Goal: Transaction & Acquisition: Purchase product/service

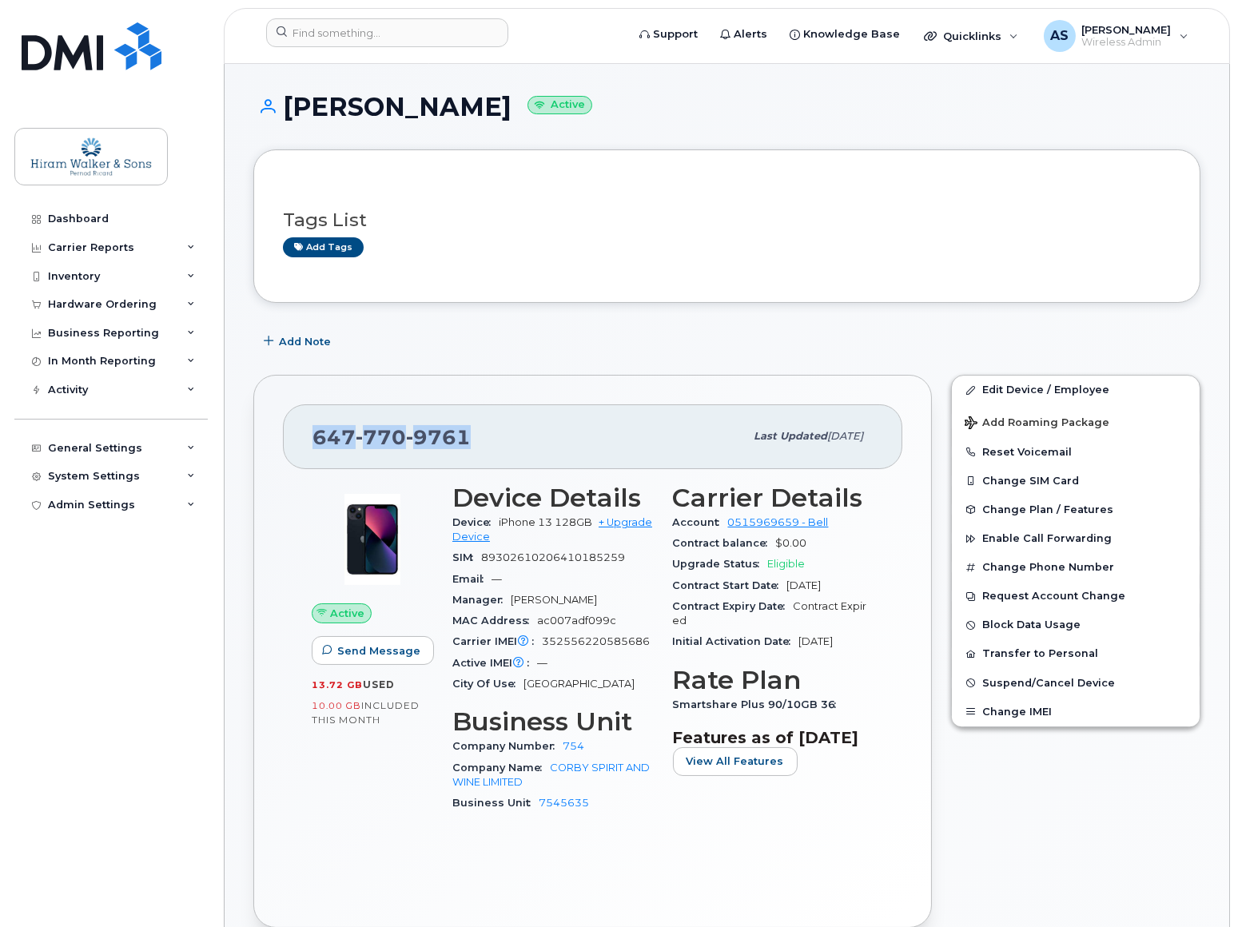
click at [474, 436] on div "647 770 9761" at bounding box center [529, 437] width 432 height 34
drag, startPoint x: 535, startPoint y: 439, endPoint x: 301, endPoint y: 430, distance: 233.6
click at [301, 430] on div "647 770 9761 Last updated May 26, 2025" at bounding box center [593, 437] width 620 height 64
copy span "647 770 9761"
click at [634, 521] on link "+ Upgrade Device" at bounding box center [552, 529] width 200 height 26
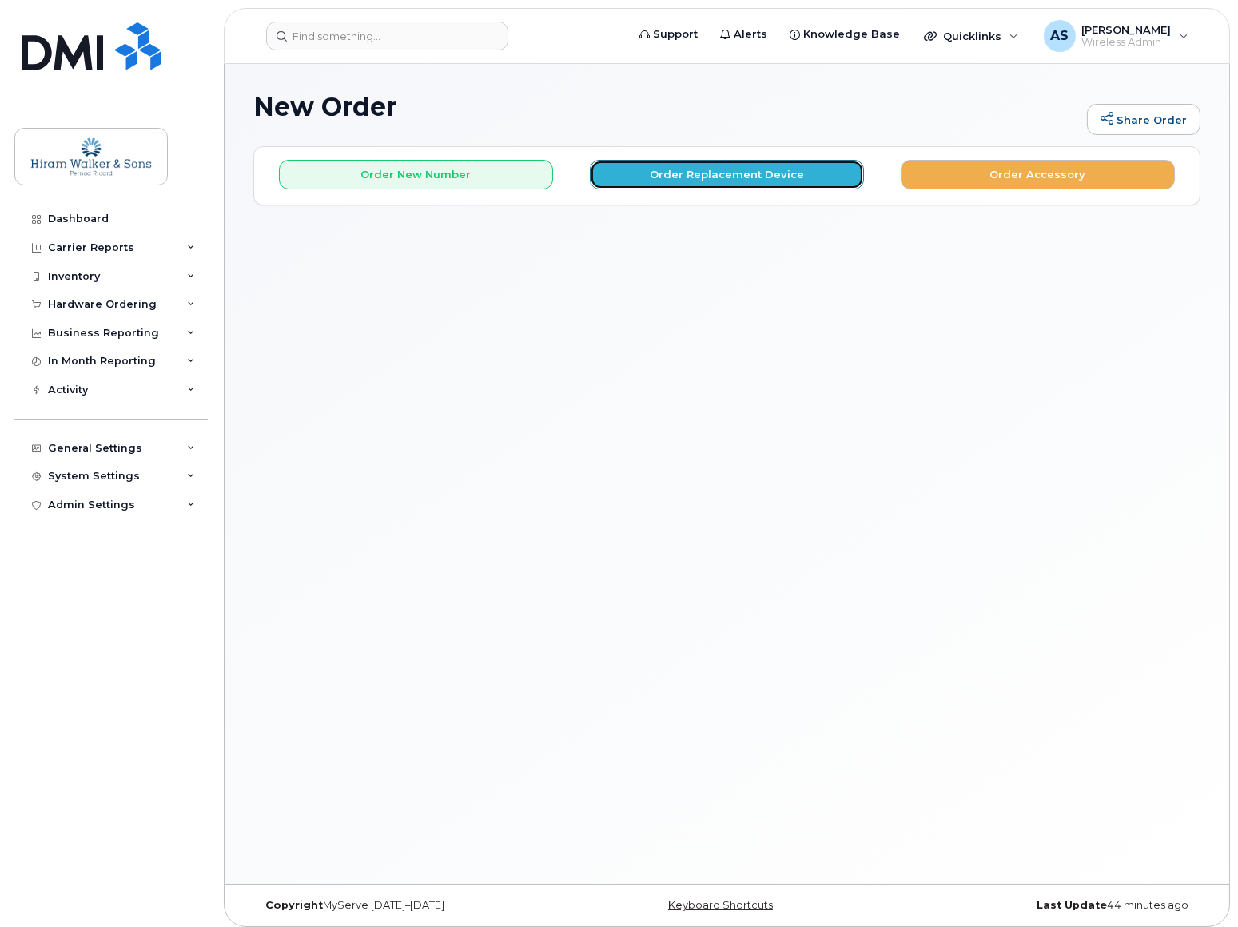
click at [711, 177] on button "Order Replacement Device" at bounding box center [727, 175] width 274 height 30
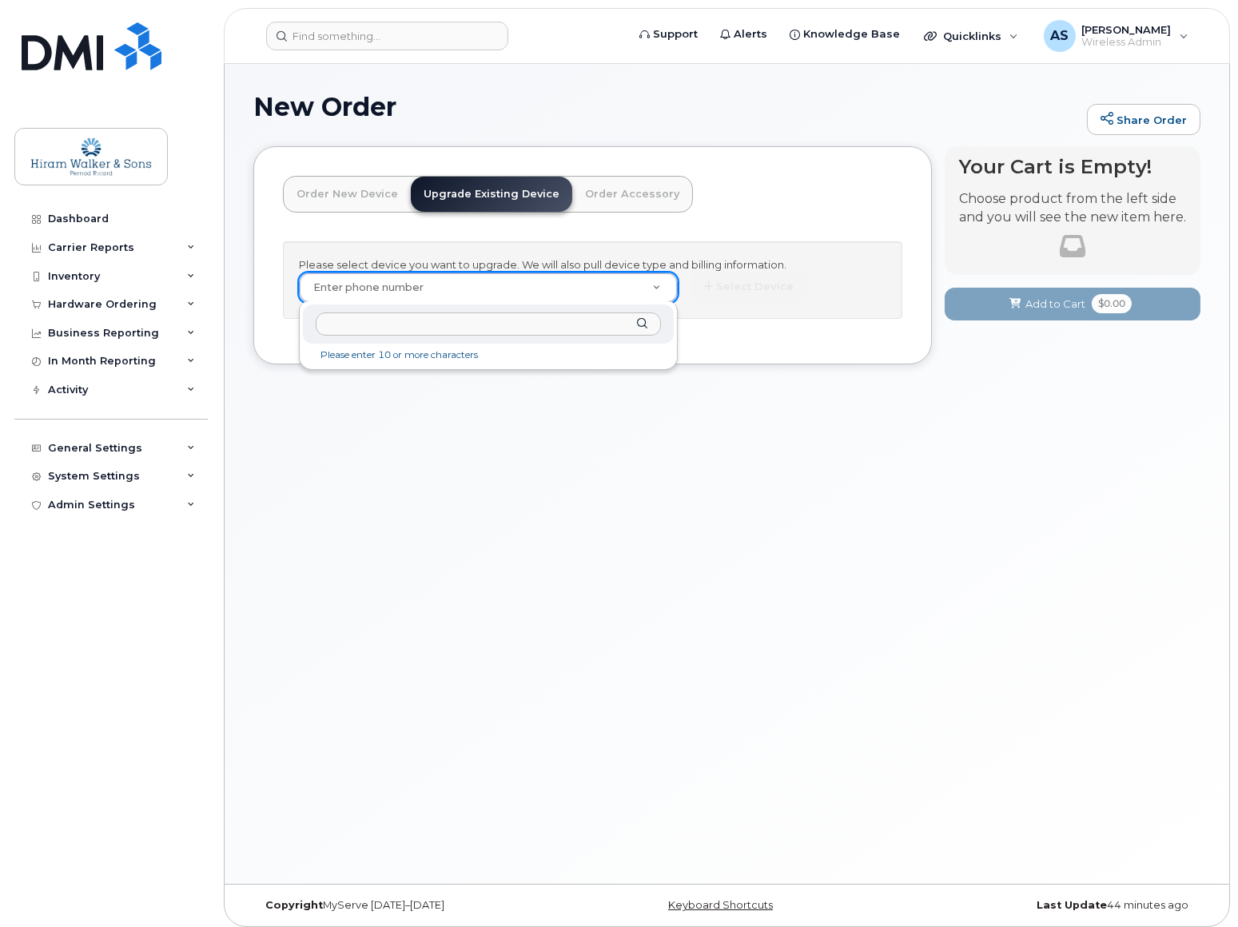
click at [448, 329] on input "text" at bounding box center [488, 324] width 345 height 23
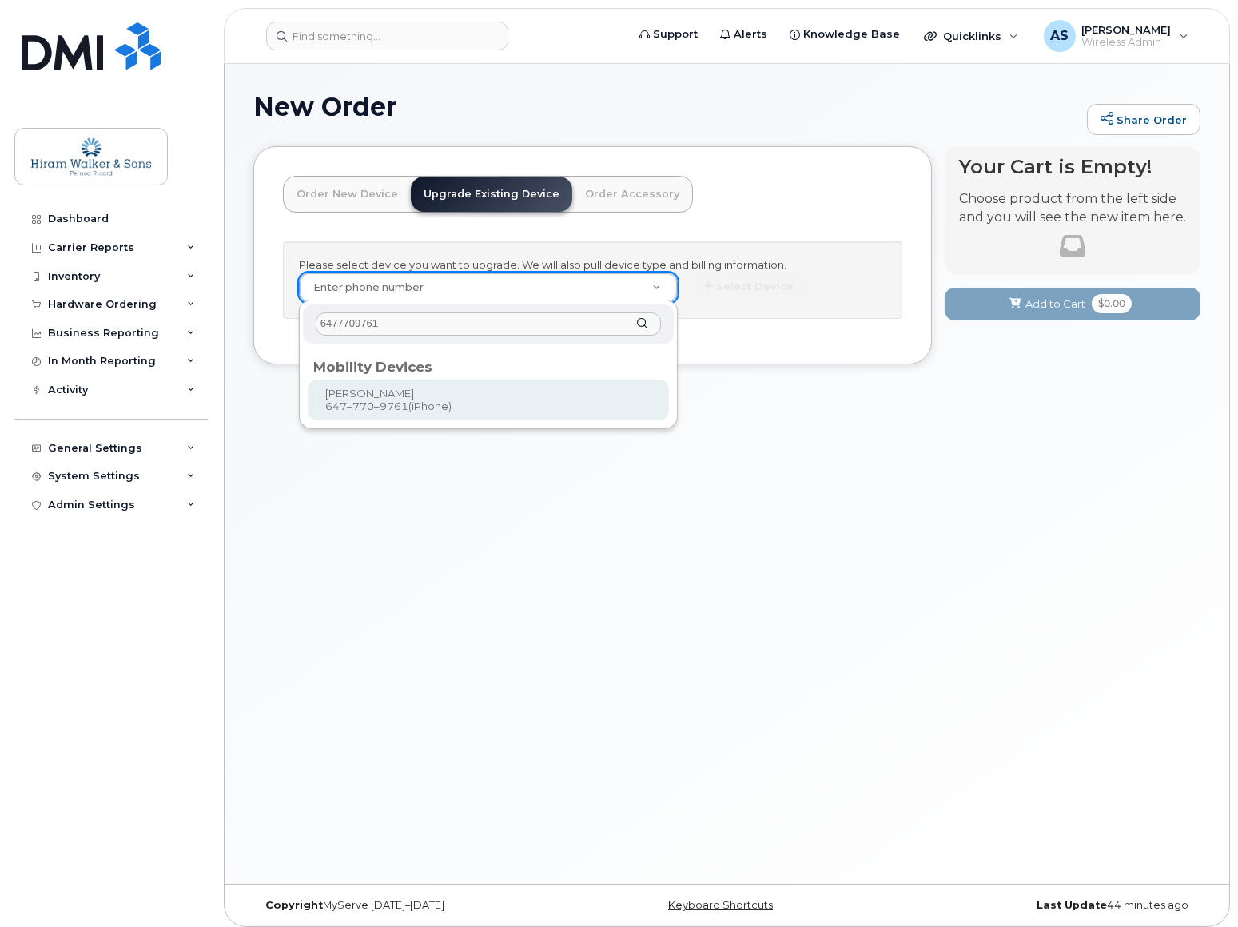
type input "6477709761"
type input "1030596"
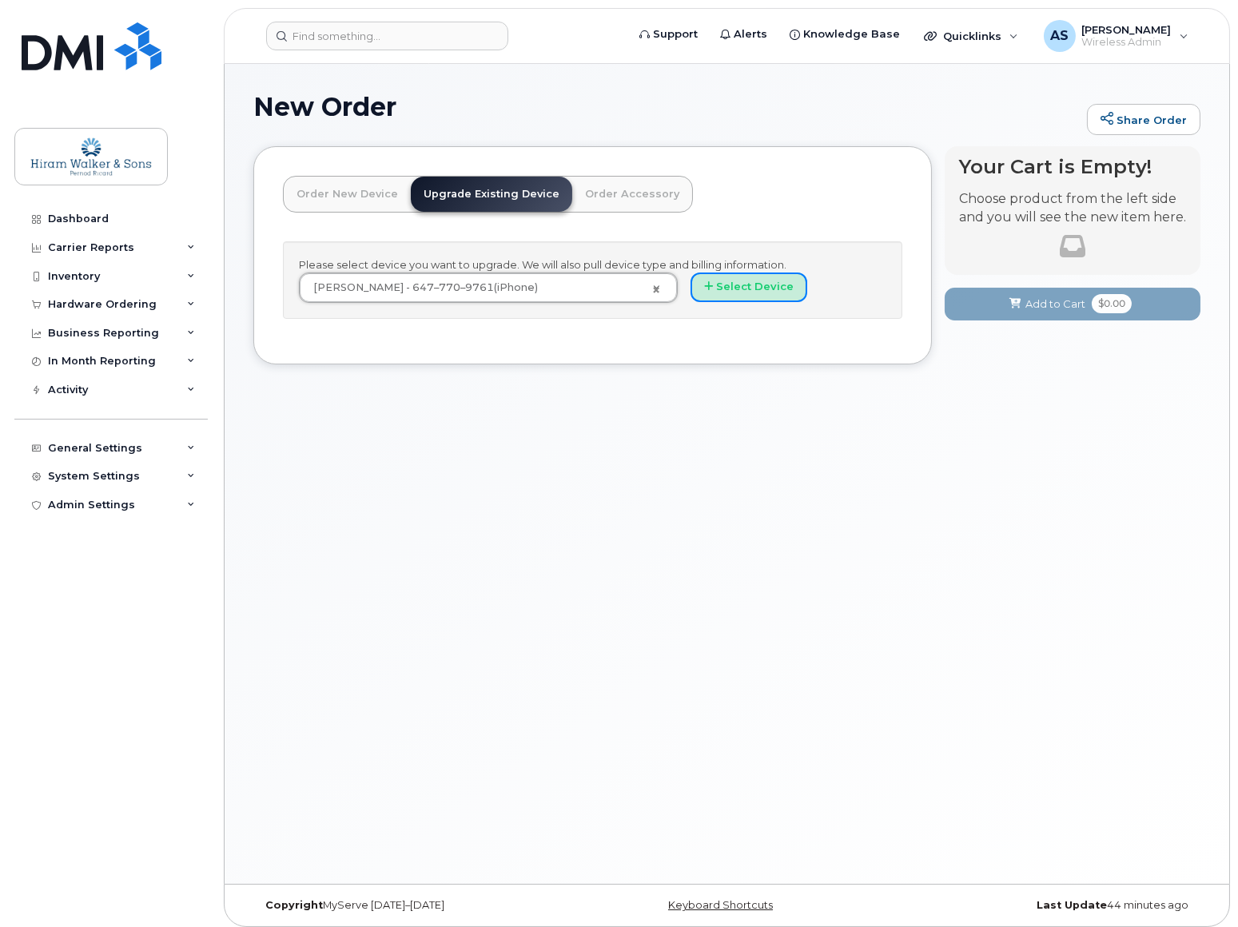
click at [739, 280] on button "Select Device" at bounding box center [749, 288] width 117 height 30
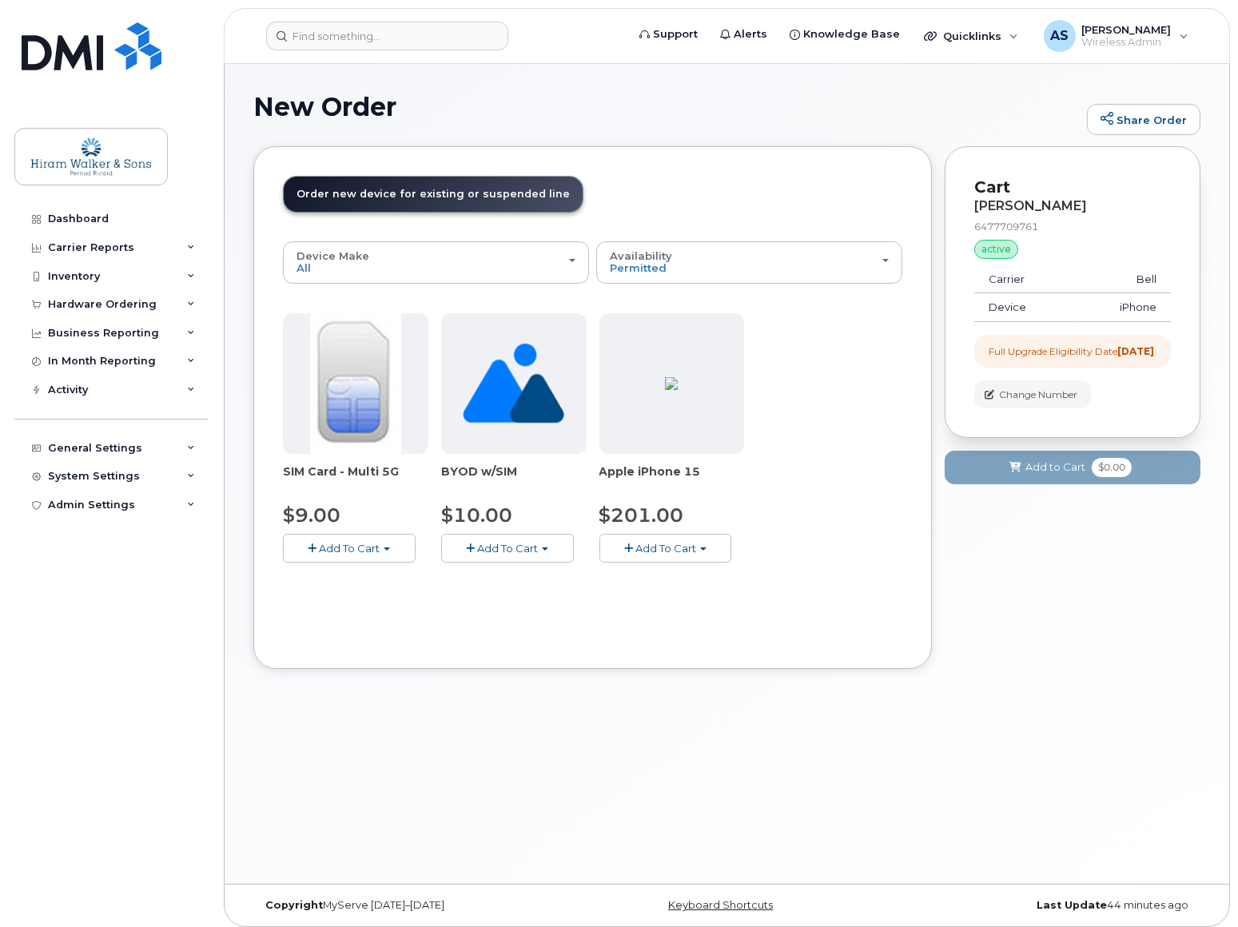
click at [676, 544] on span "Add To Cart" at bounding box center [666, 548] width 61 height 13
click at [685, 598] on link "$201.00 - 3-year upgrade (128GB model)" at bounding box center [729, 598] width 251 height 20
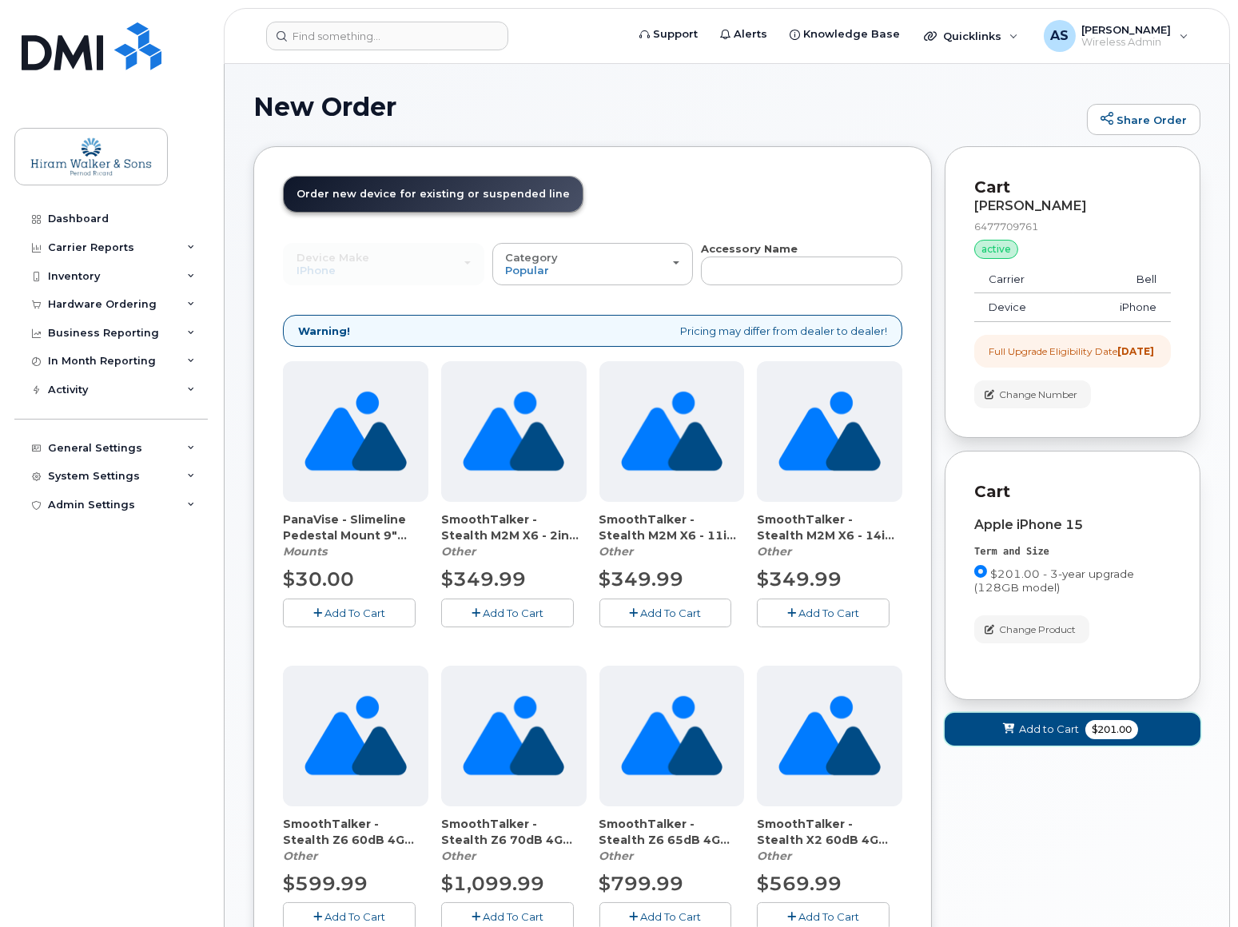
click at [1048, 737] on span "Add to Cart" at bounding box center [1049, 729] width 60 height 15
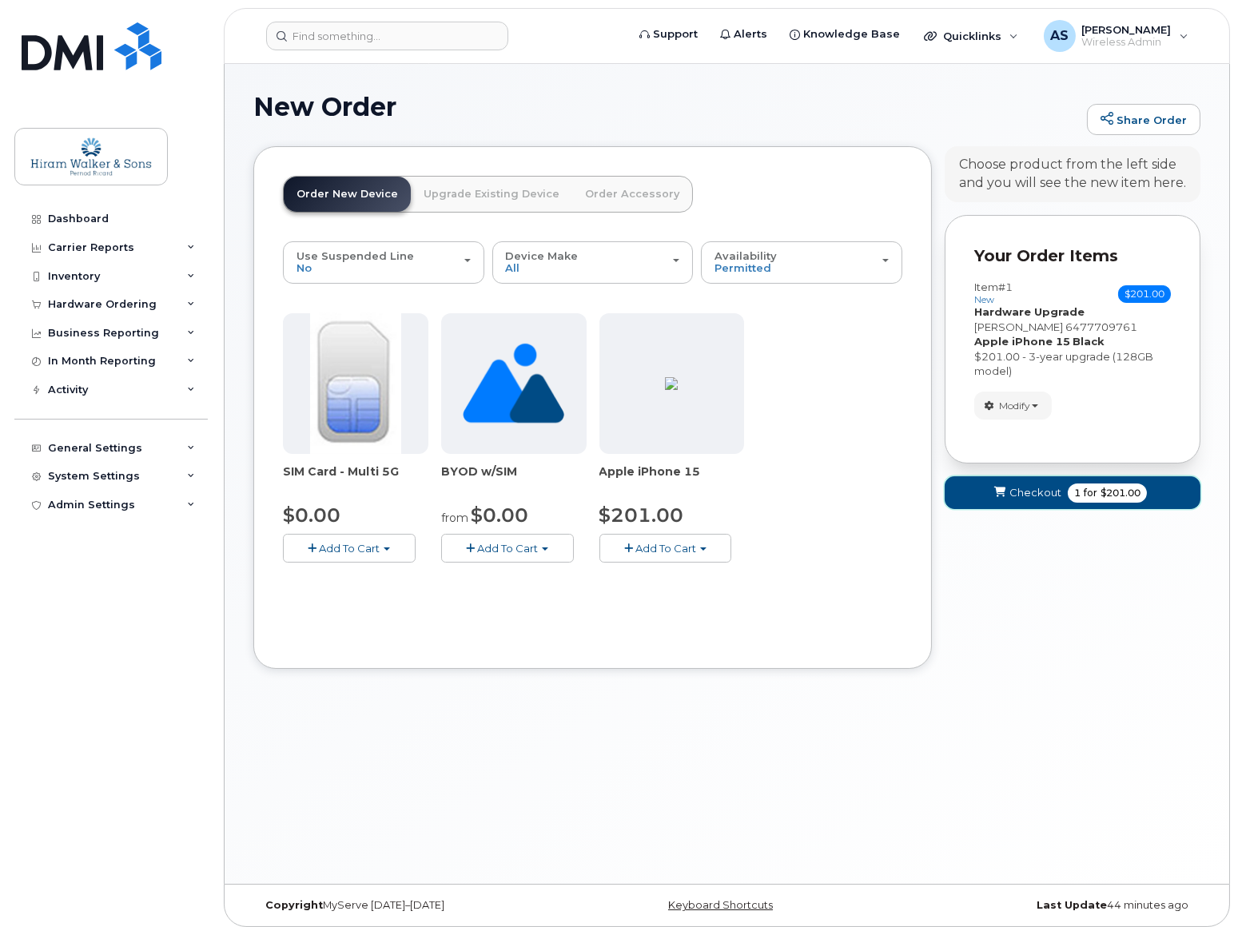
click at [1042, 493] on span "Checkout" at bounding box center [1036, 492] width 52 height 15
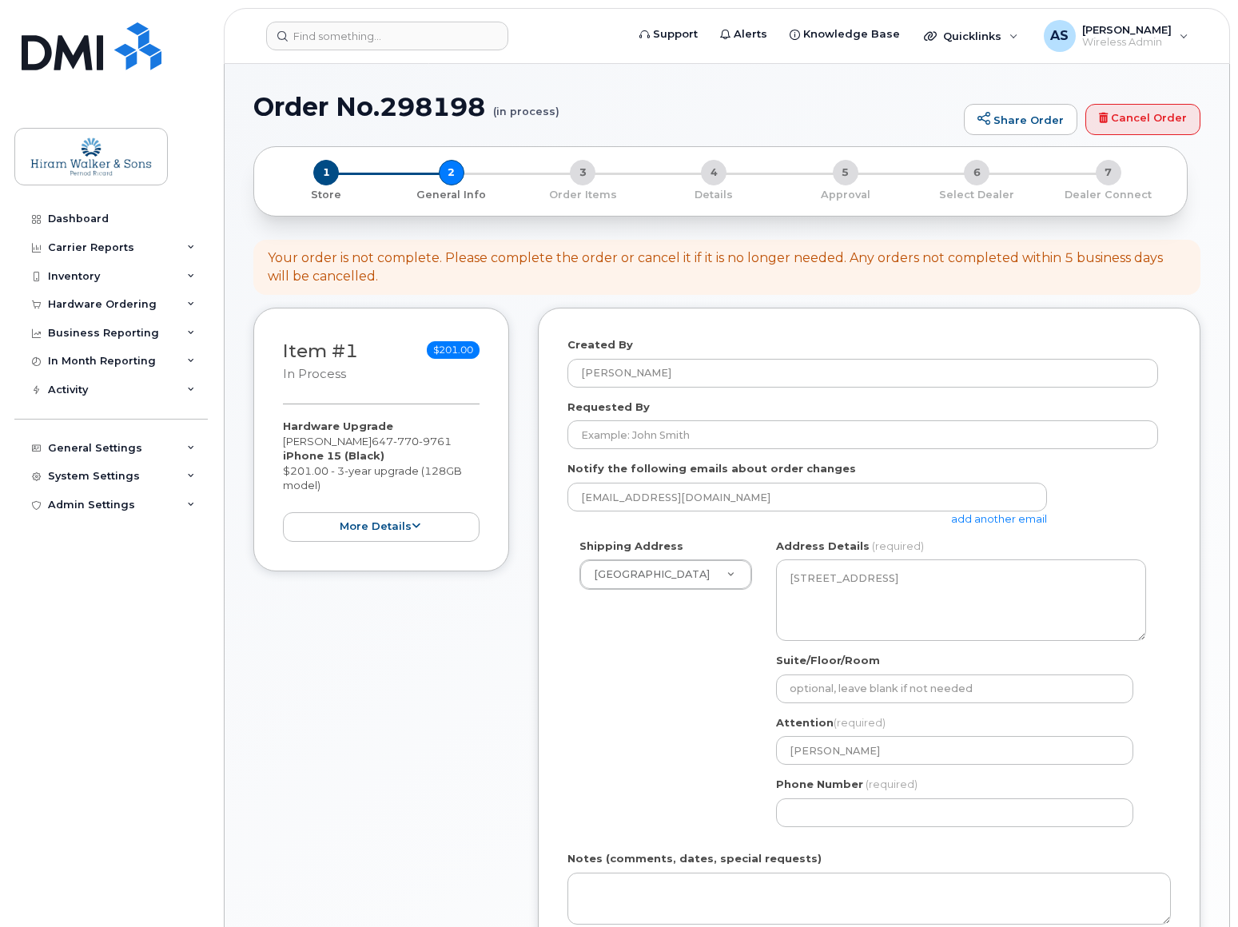
select select
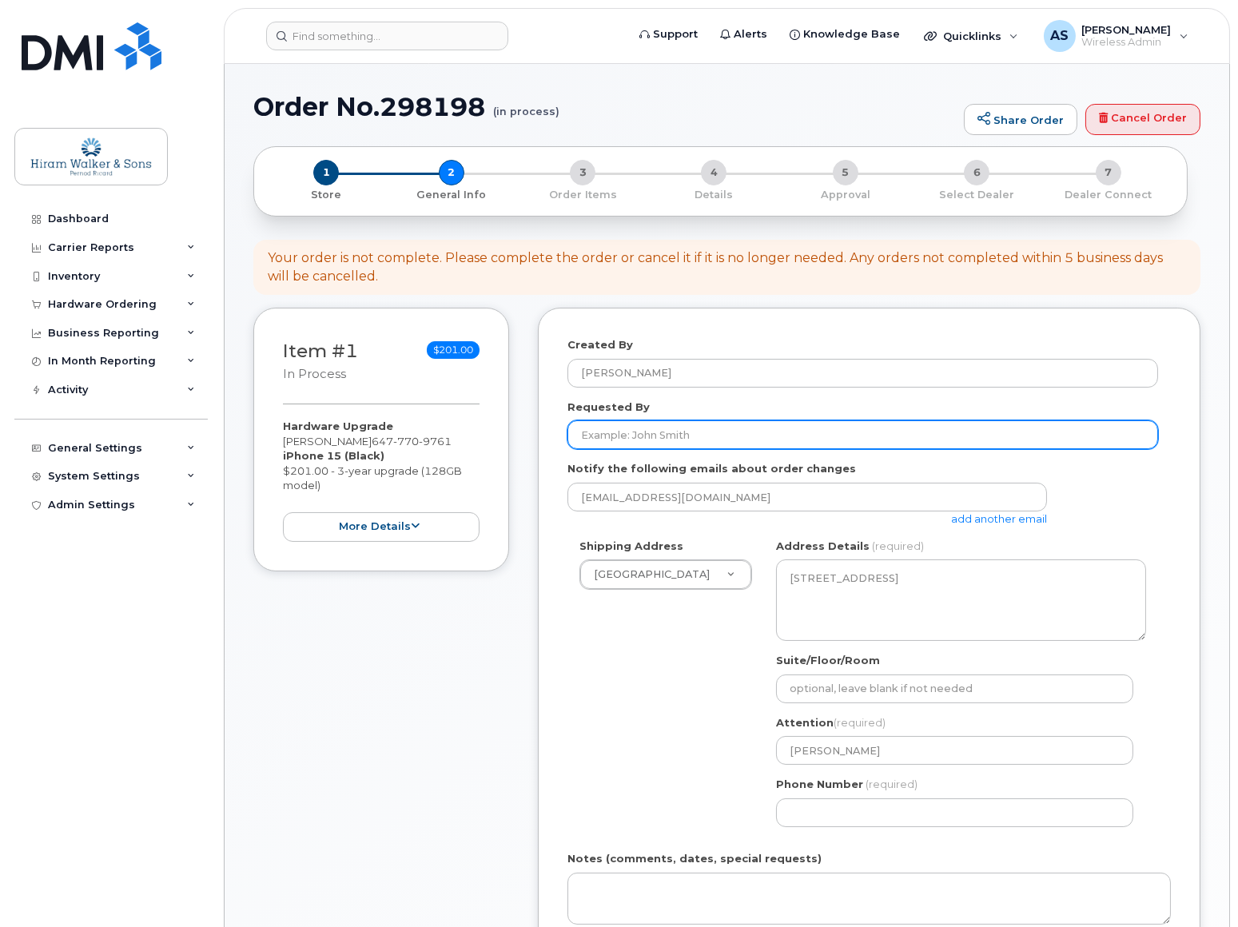
click at [660, 437] on input "Requested By" at bounding box center [863, 434] width 591 height 29
type input "[PERSON_NAME]"
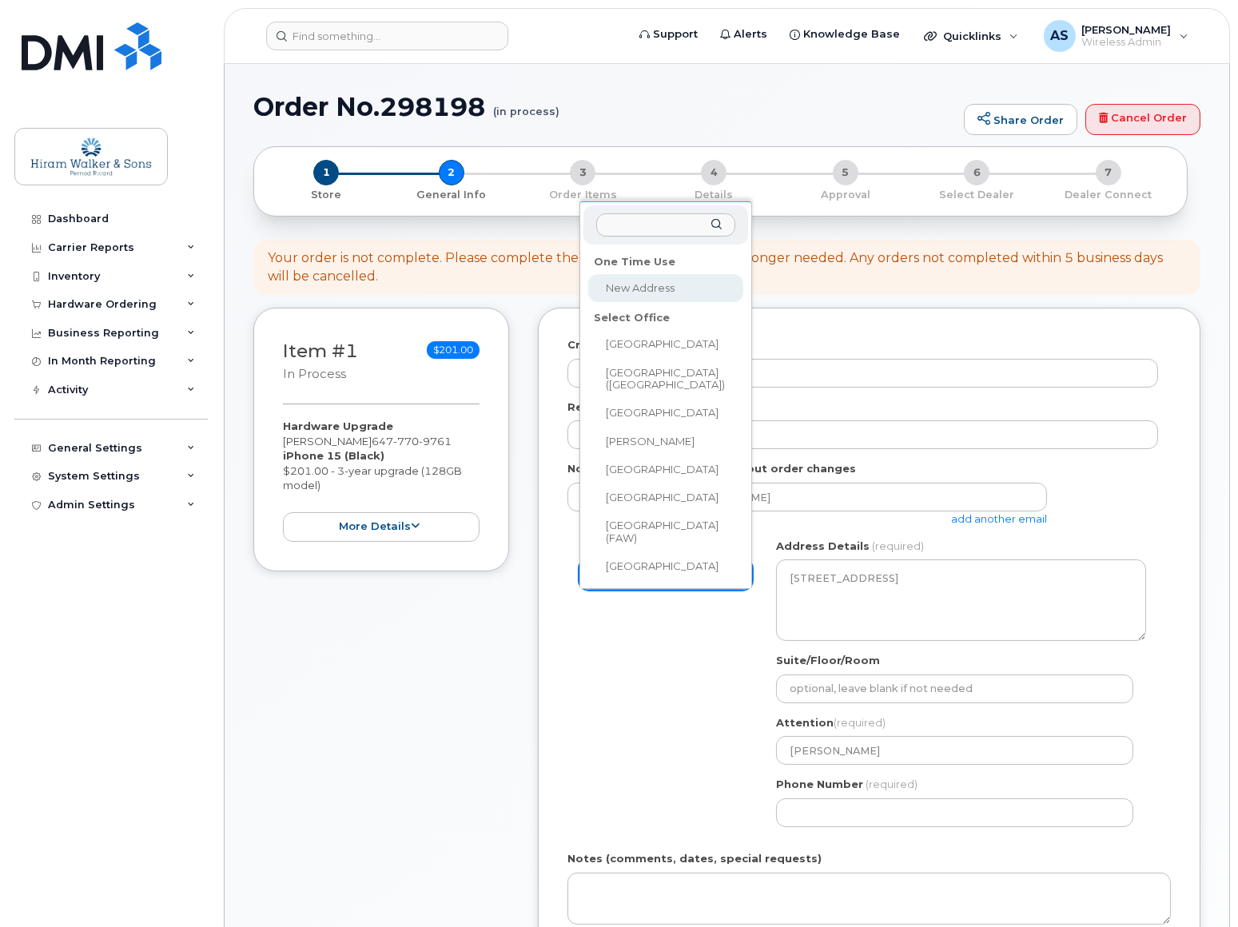
select select
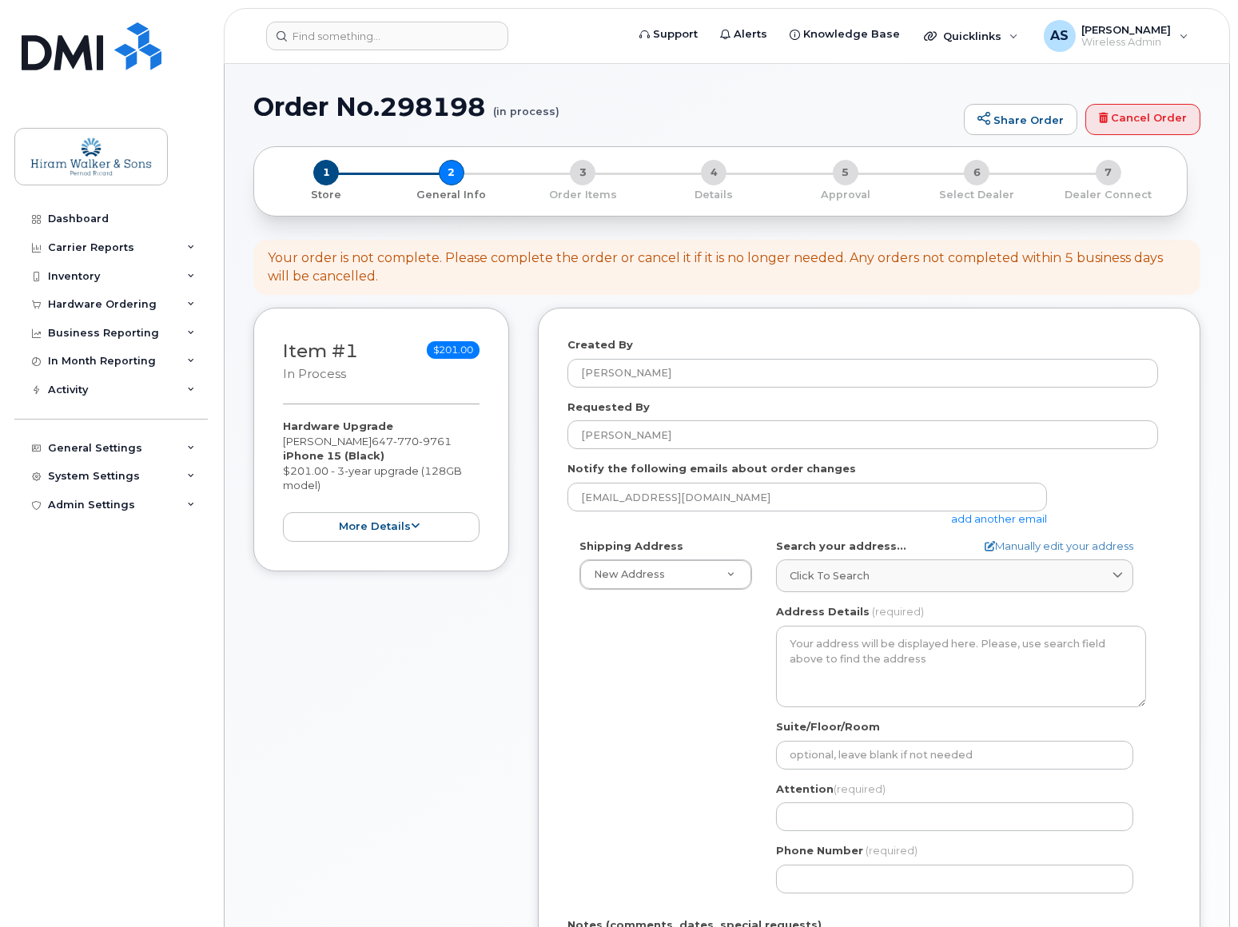
click at [938, 577] on div "Click to search" at bounding box center [955, 575] width 330 height 15
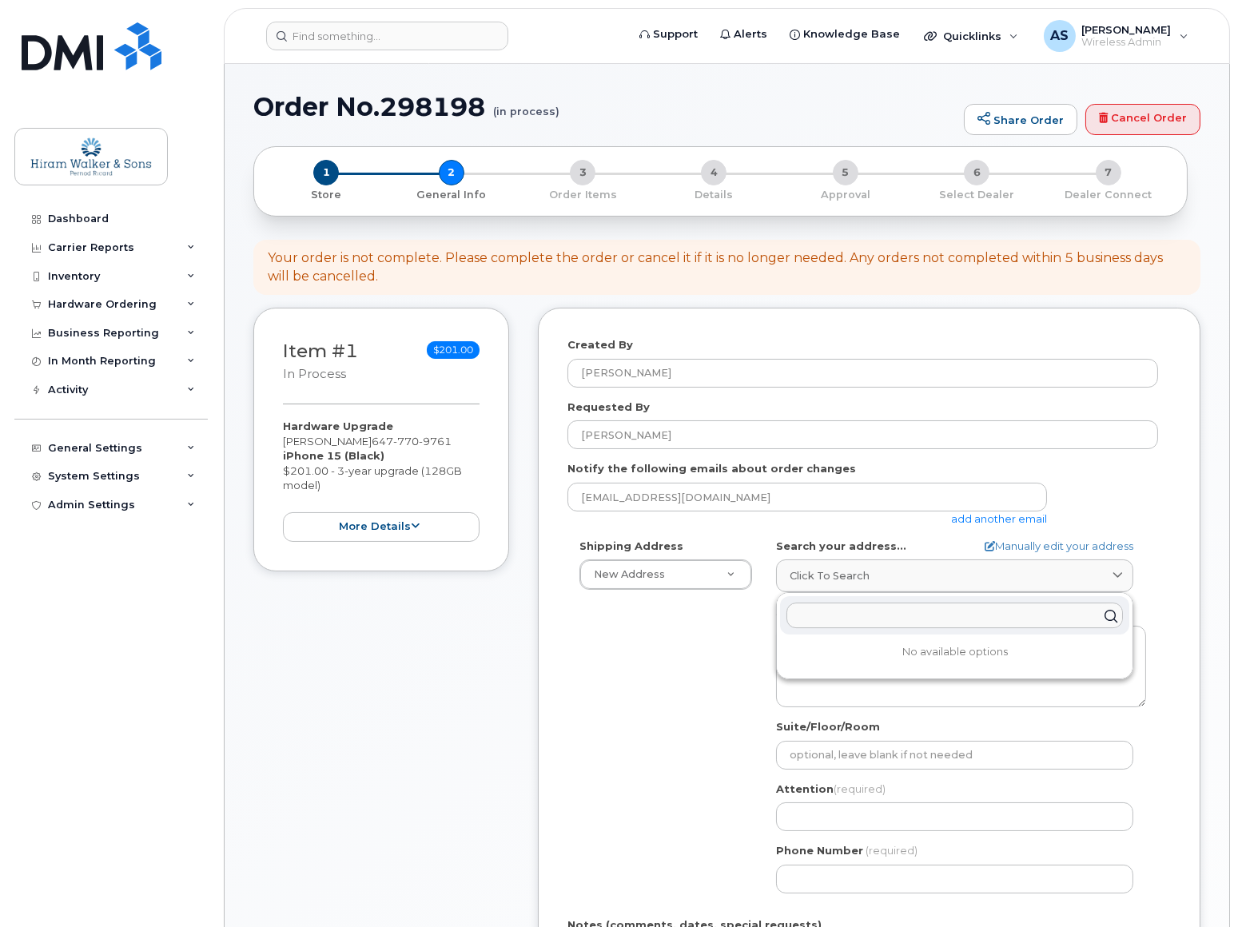
click at [853, 607] on input "text" at bounding box center [955, 616] width 337 height 26
type input "101-137 Red"
click at [982, 660] on div "101-137 Red Embers Link NE Calgary AB T3N 2G3" at bounding box center [954, 654] width 349 height 26
select select
type textarea "101-137 Red Embers Link NE CALGARY AB T3N 2G3 CANADA"
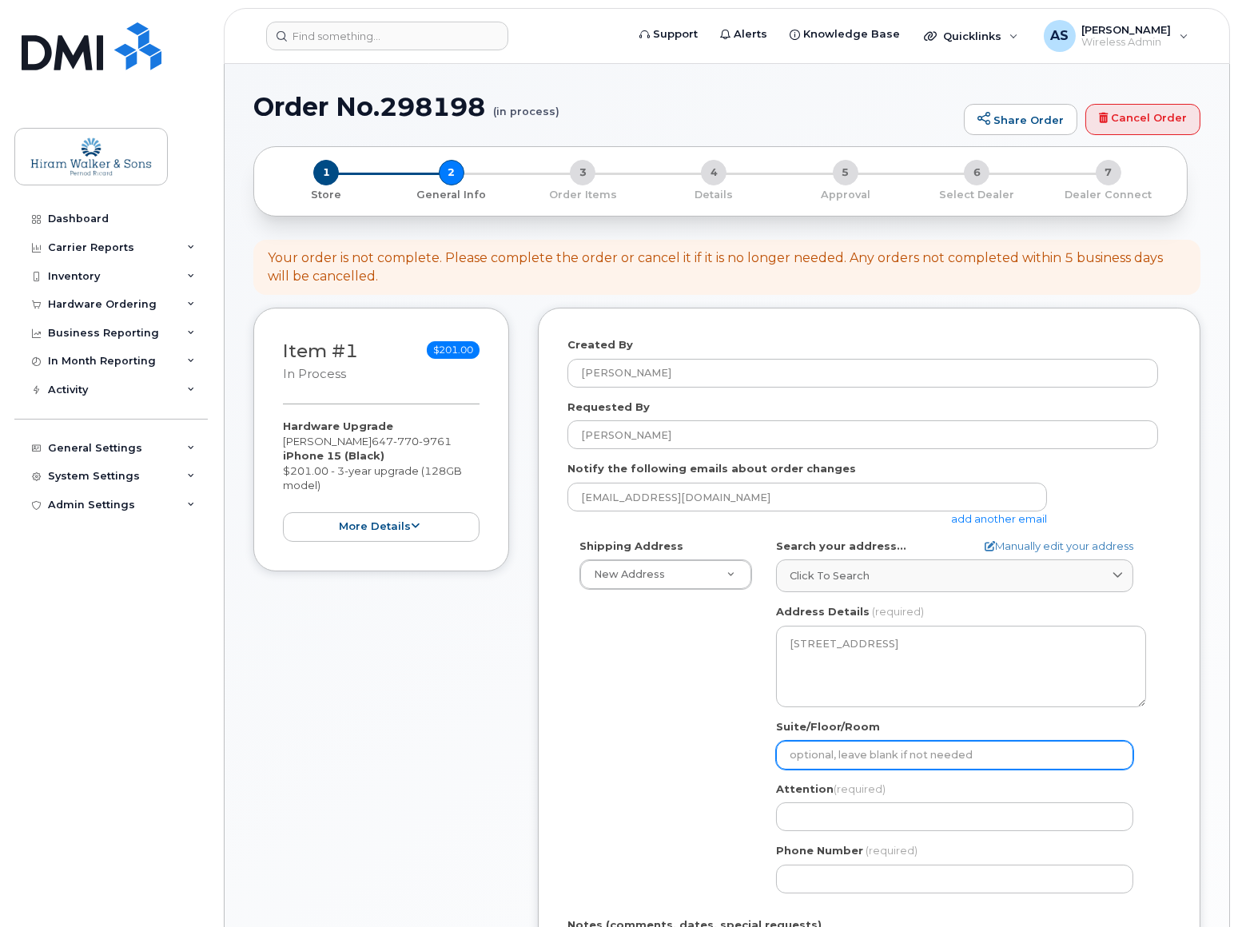
click at [839, 753] on input "Suite/Floor/Room" at bounding box center [954, 755] width 357 height 29
click at [719, 759] on div "Shipping Address New Address New Address Calgary Cowansville (Ungava) Halifax R…" at bounding box center [863, 722] width 591 height 367
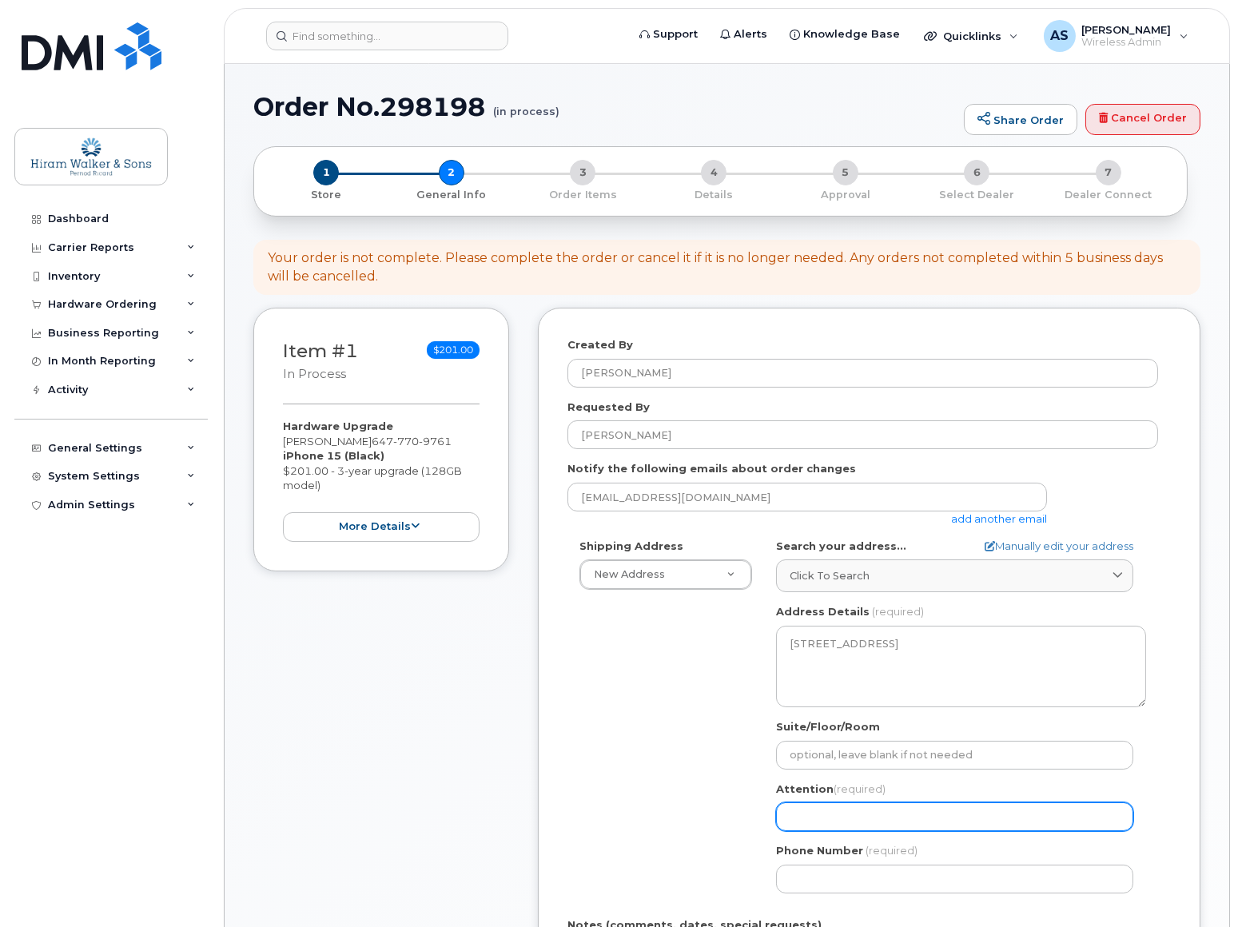
click at [833, 812] on input "Attention (required)" at bounding box center [954, 817] width 357 height 29
select select
type input "D"
select select
type input "De"
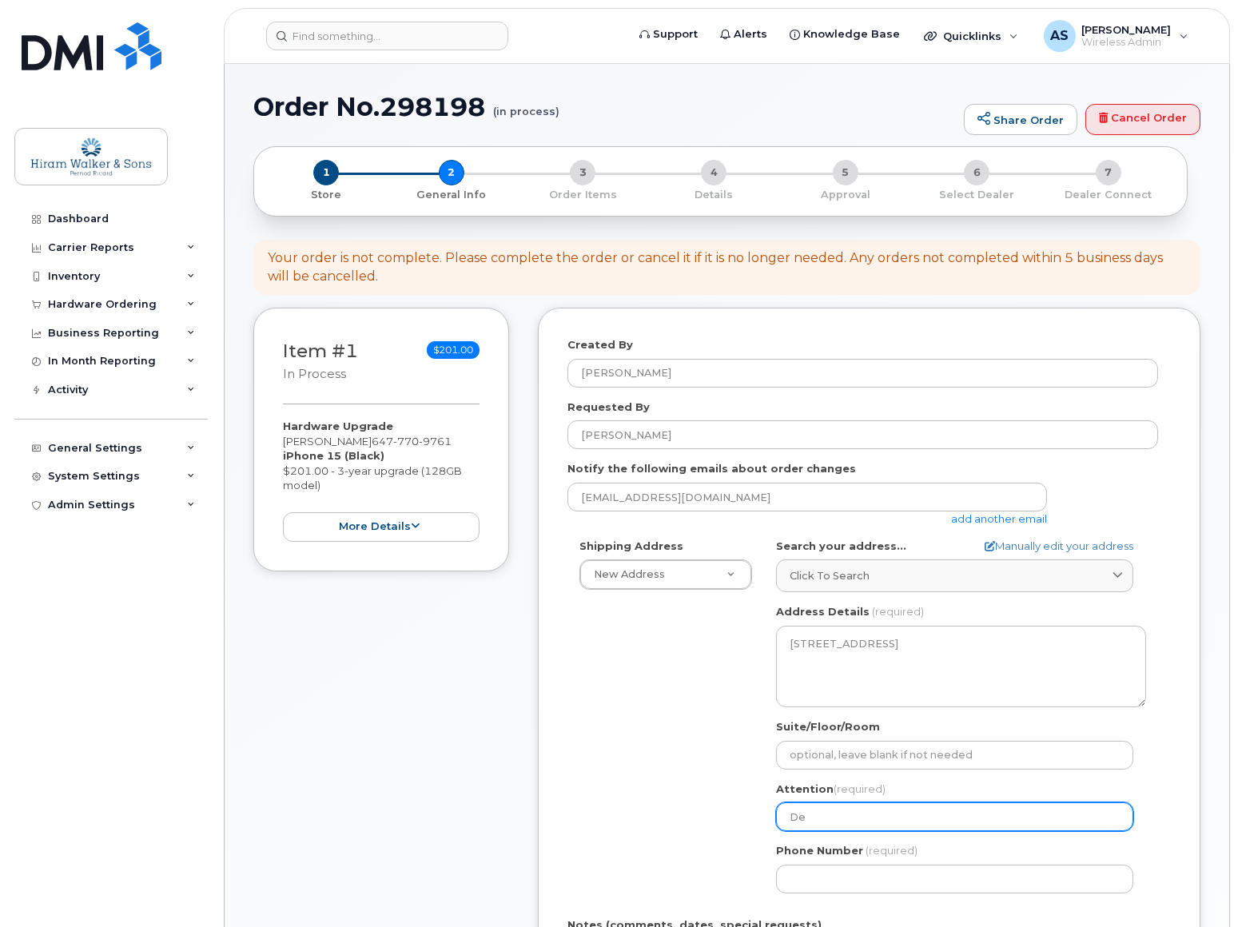
select select
type input "Dev"
select select
type input "Devo"
select select
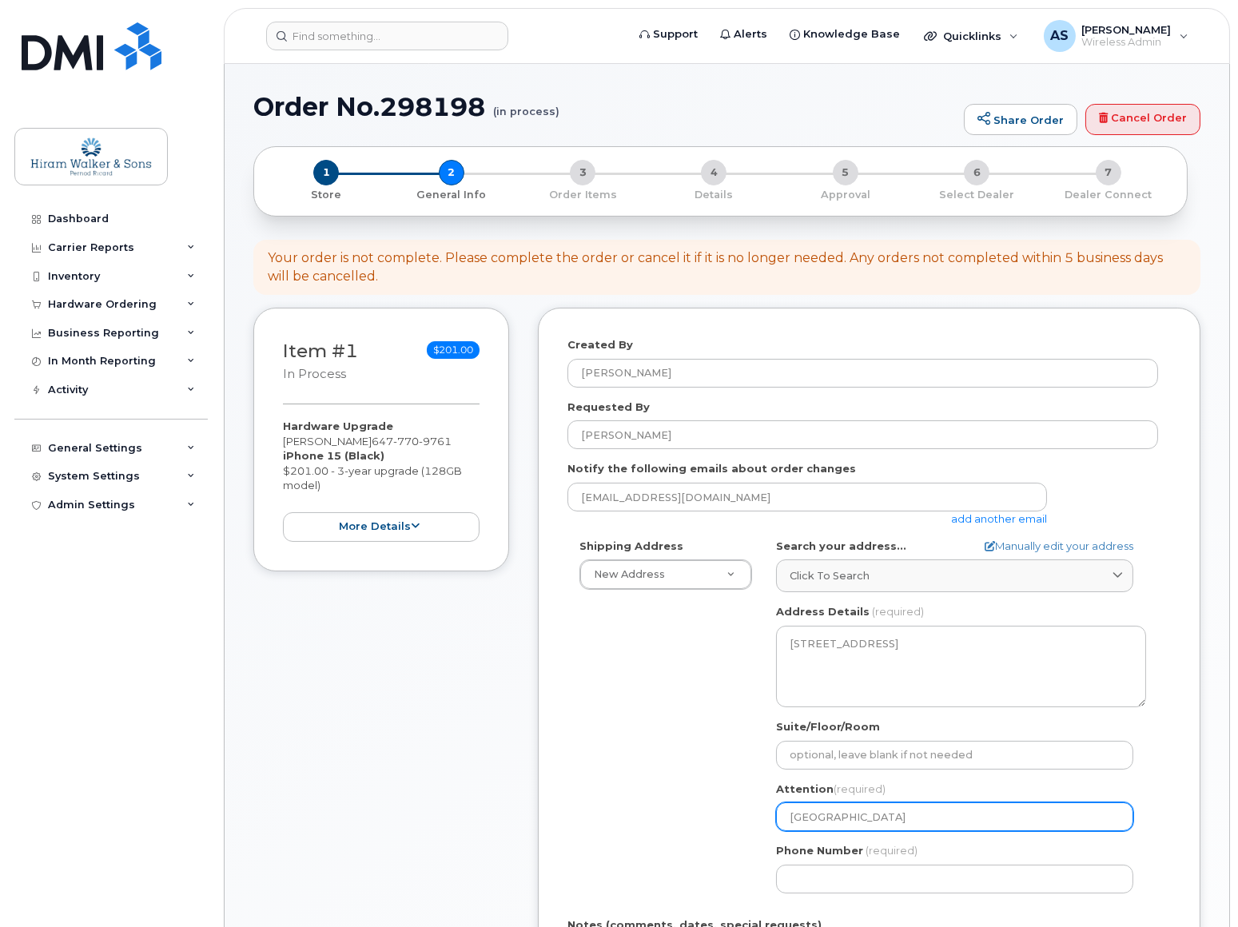
type input "Devon"
select select
type input "Devon P"
select select
type input "Devon Po"
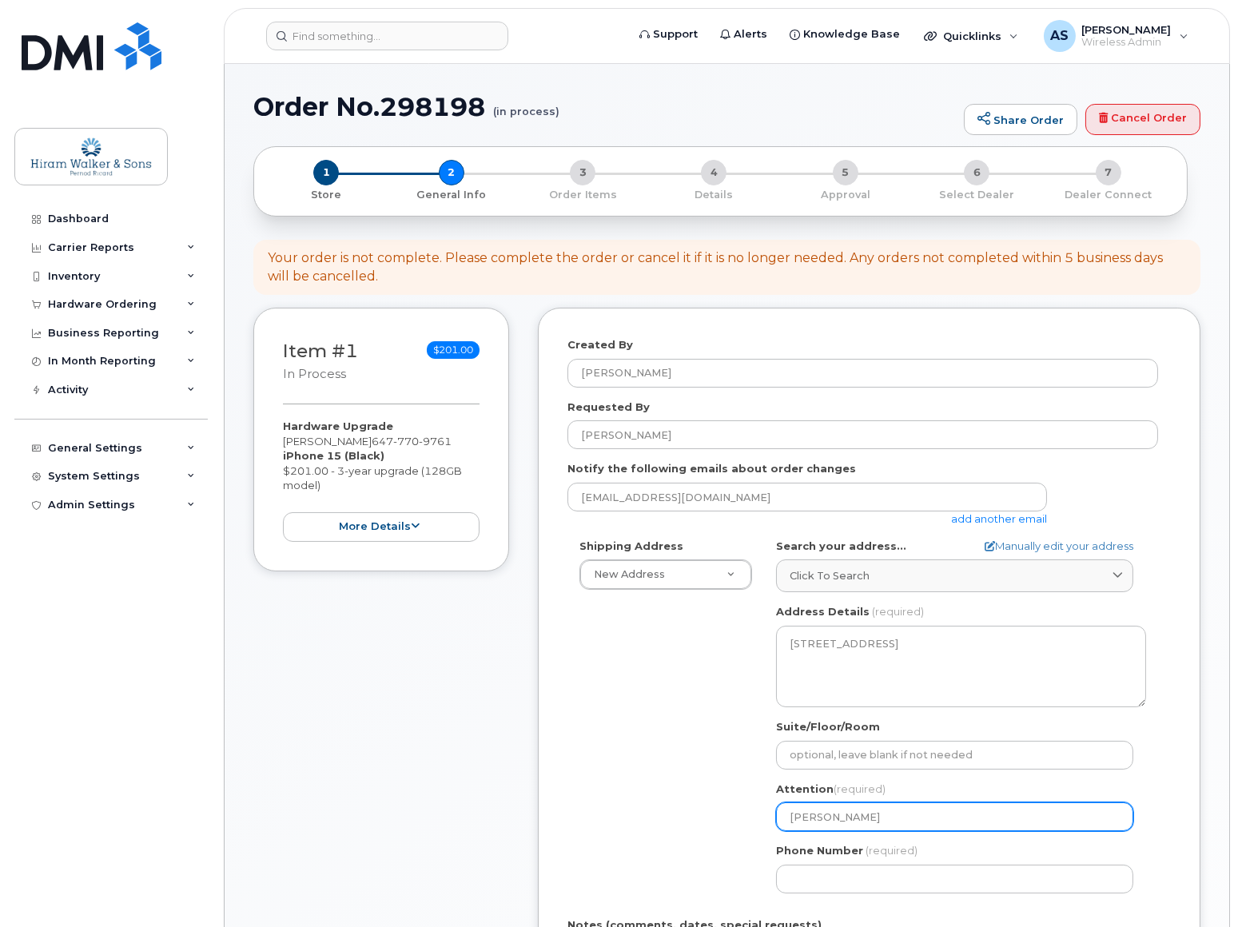
select select
type input "Devon Pol"
select select
type input "Devon Poll"
select select
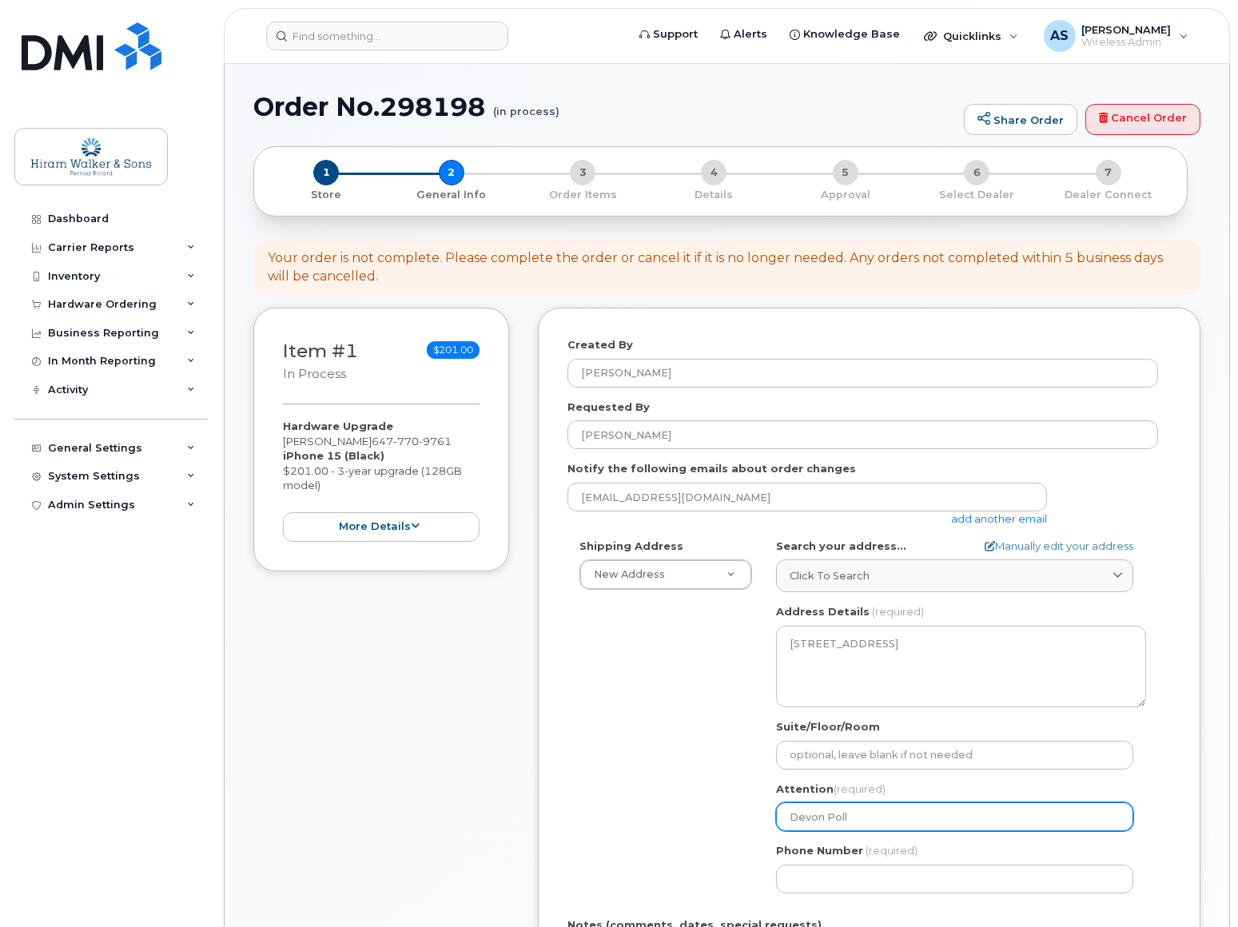
type input "Devon Polla"
select select
type input "Devon Pollar"
select select
type input "[PERSON_NAME]"
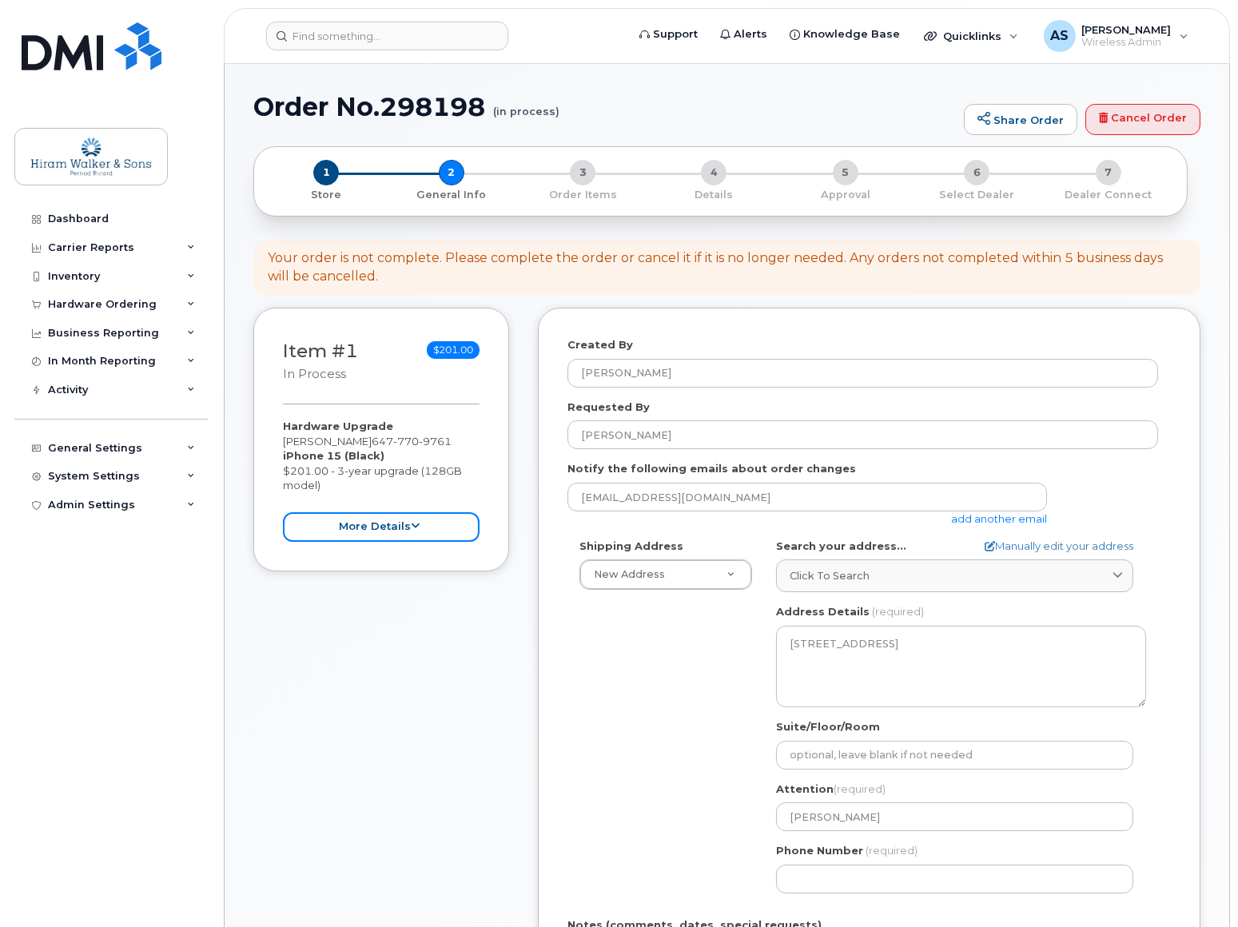
click at [389, 530] on button "more details" at bounding box center [381, 527] width 197 height 30
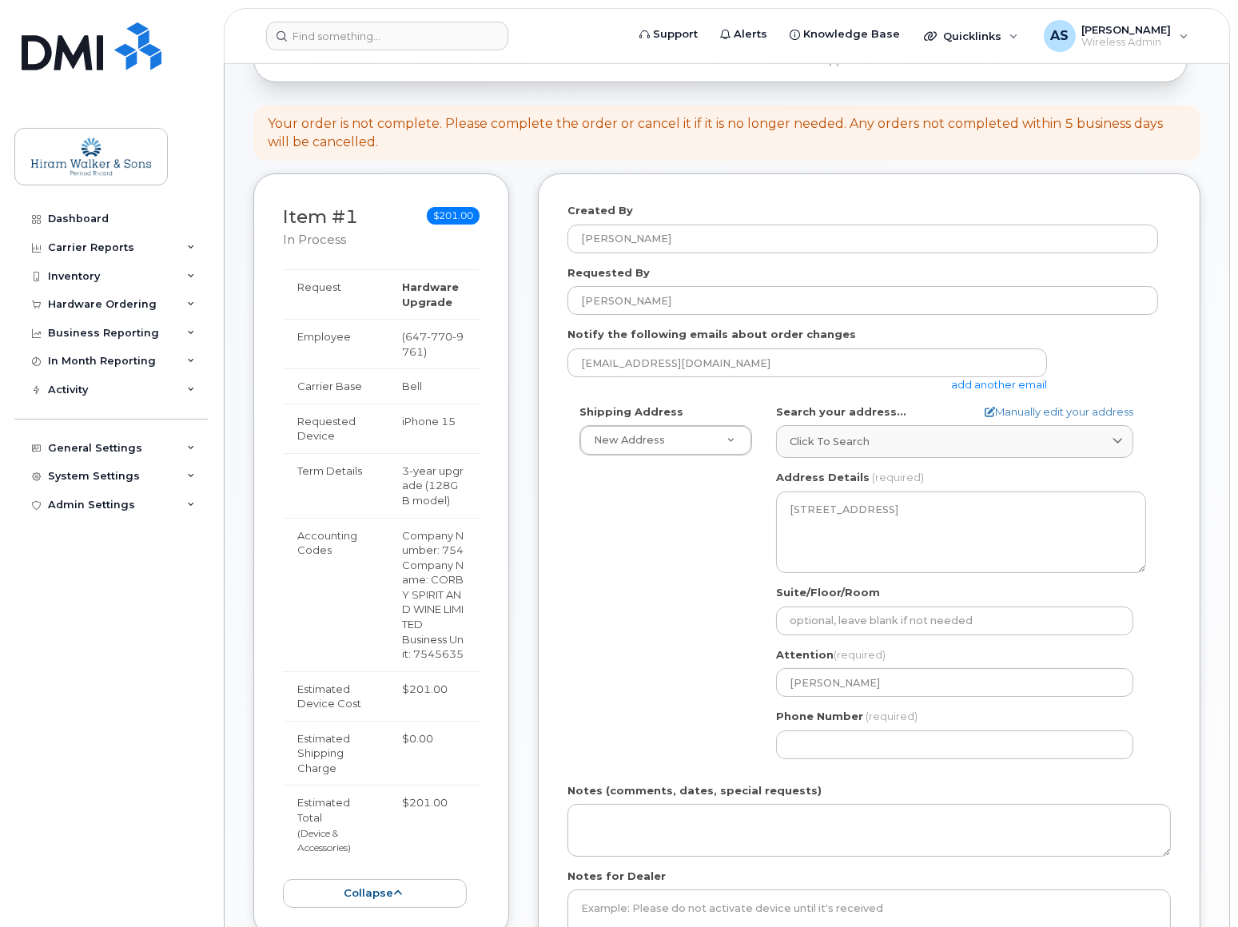
scroll to position [290, 0]
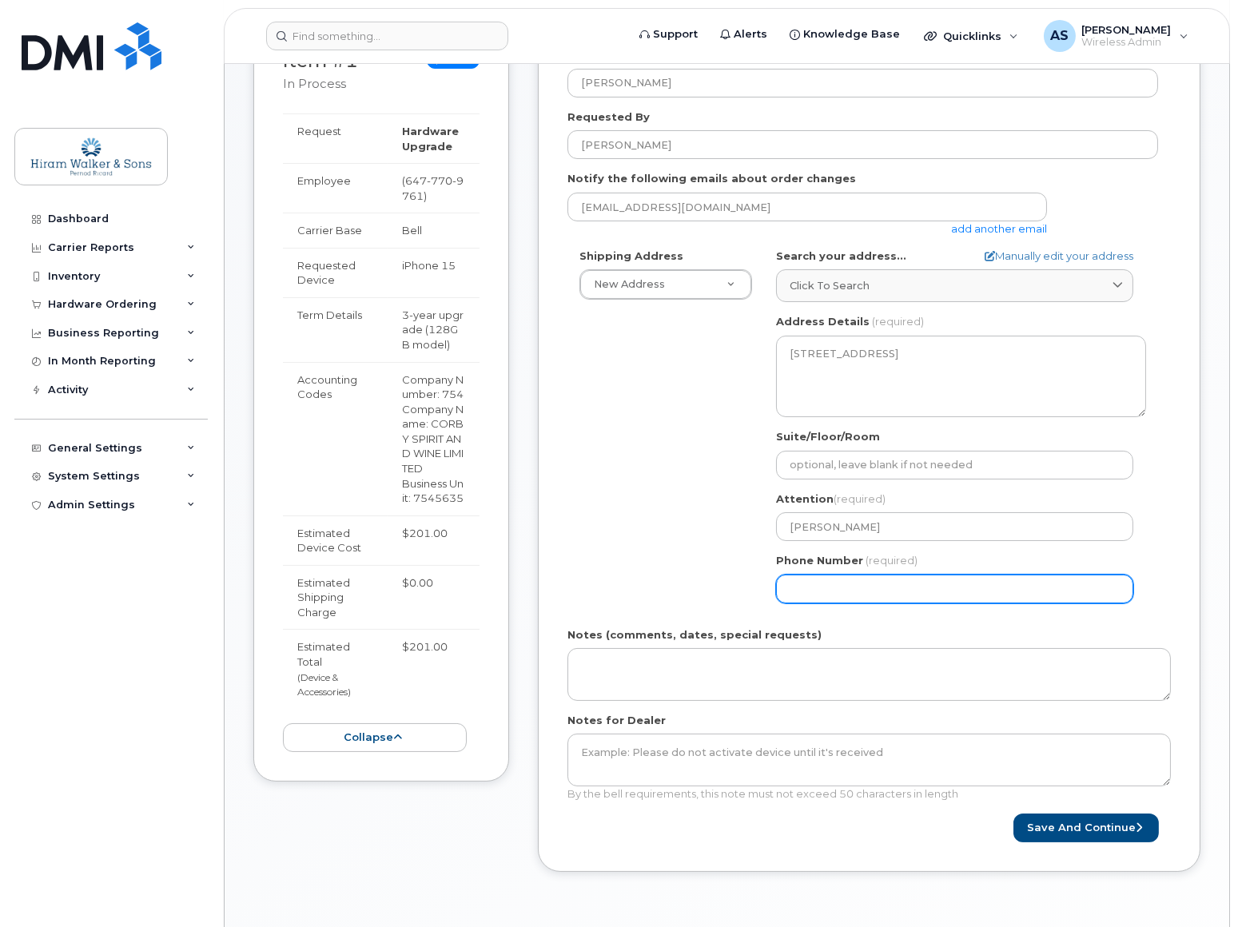
click at [839, 596] on input "Phone Number" at bounding box center [954, 589] width 357 height 29
paste input "6477709761"
select select
type input "6477709761"
click at [680, 568] on div "Shipping Address New Address New Address Calgary Cowansville (Ungava) Halifax R…" at bounding box center [863, 432] width 591 height 367
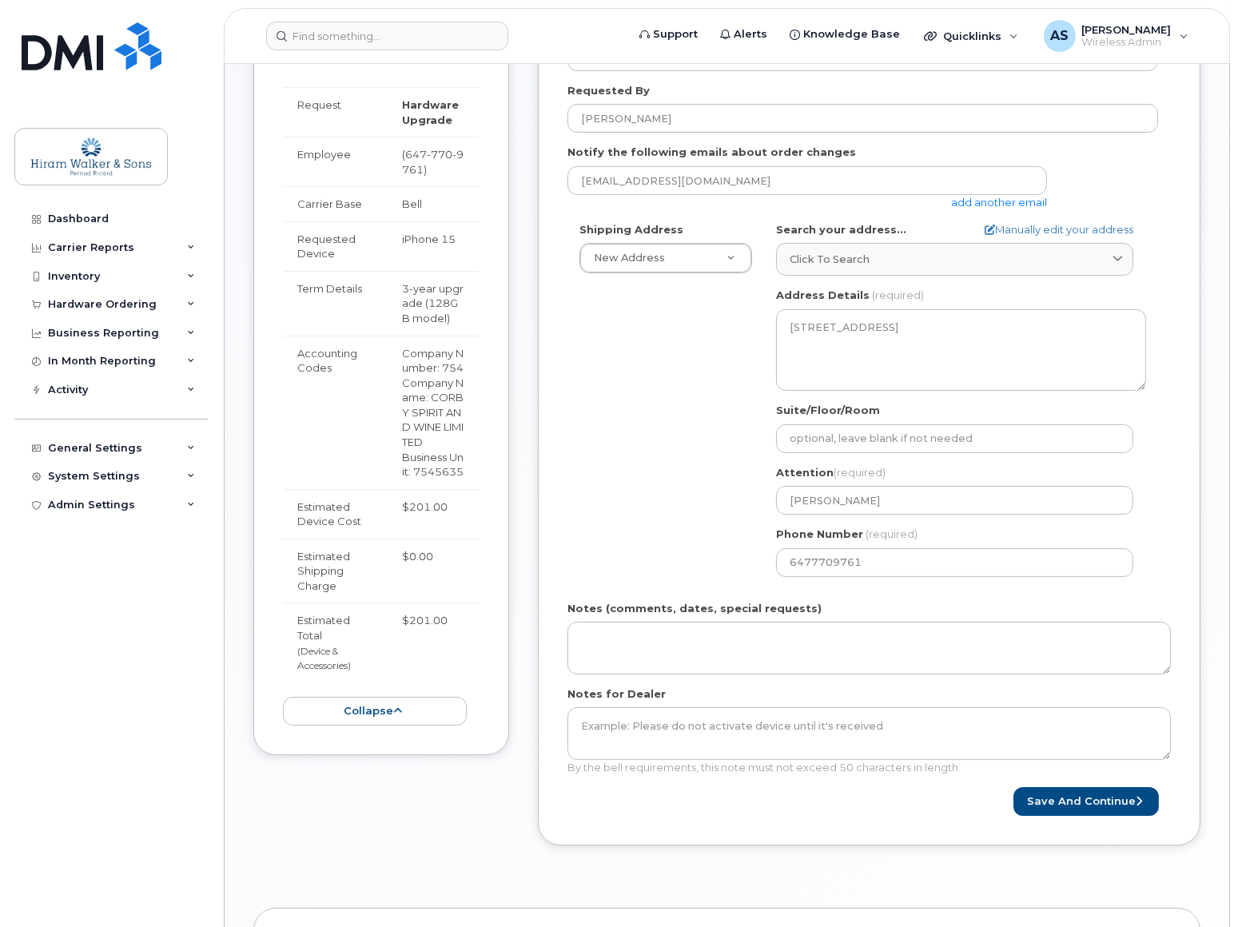
scroll to position [436, 0]
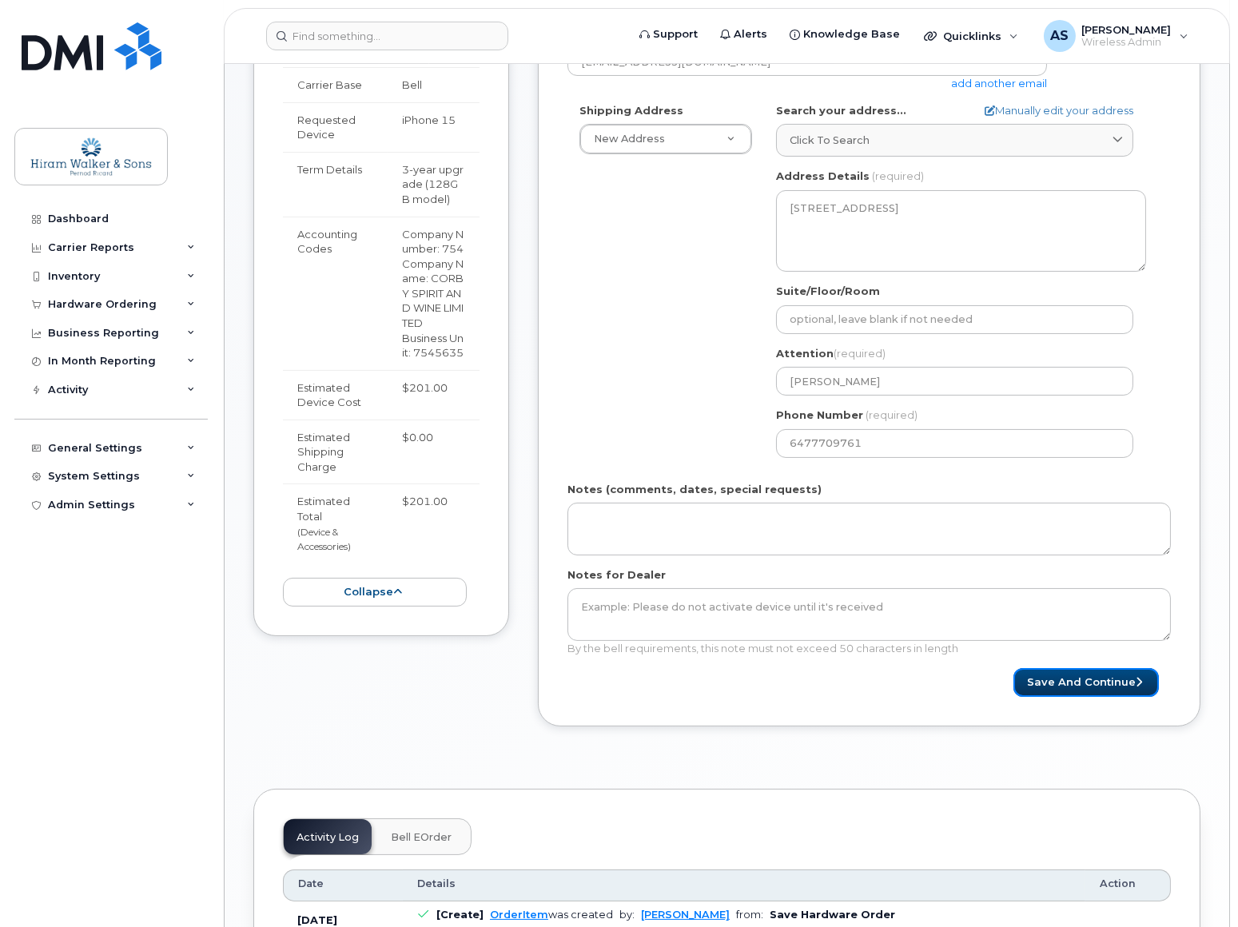
click at [1050, 684] on button "Save and Continue" at bounding box center [1086, 683] width 145 height 30
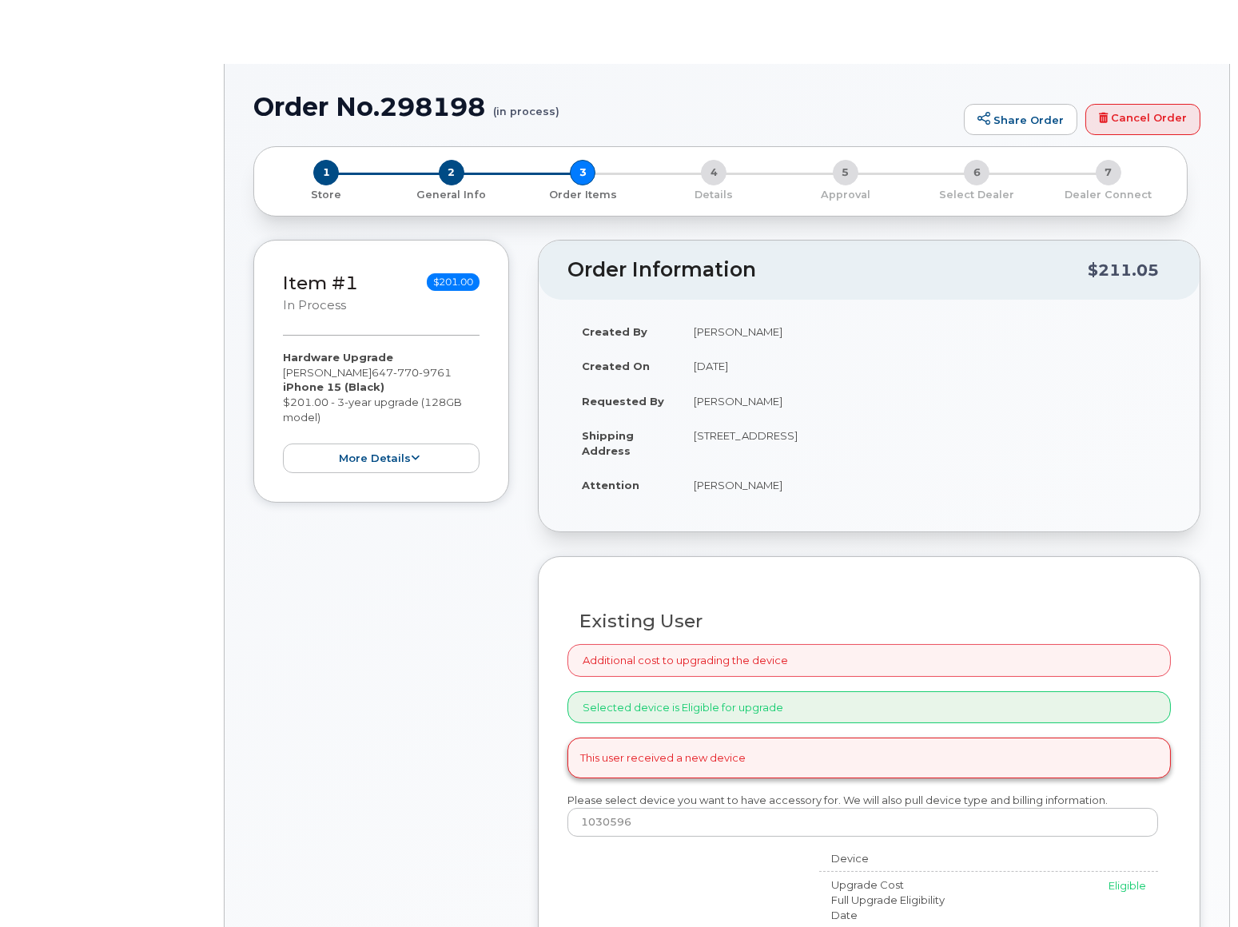
type input "[PERSON_NAME]"
select select "567566"
radio input "true"
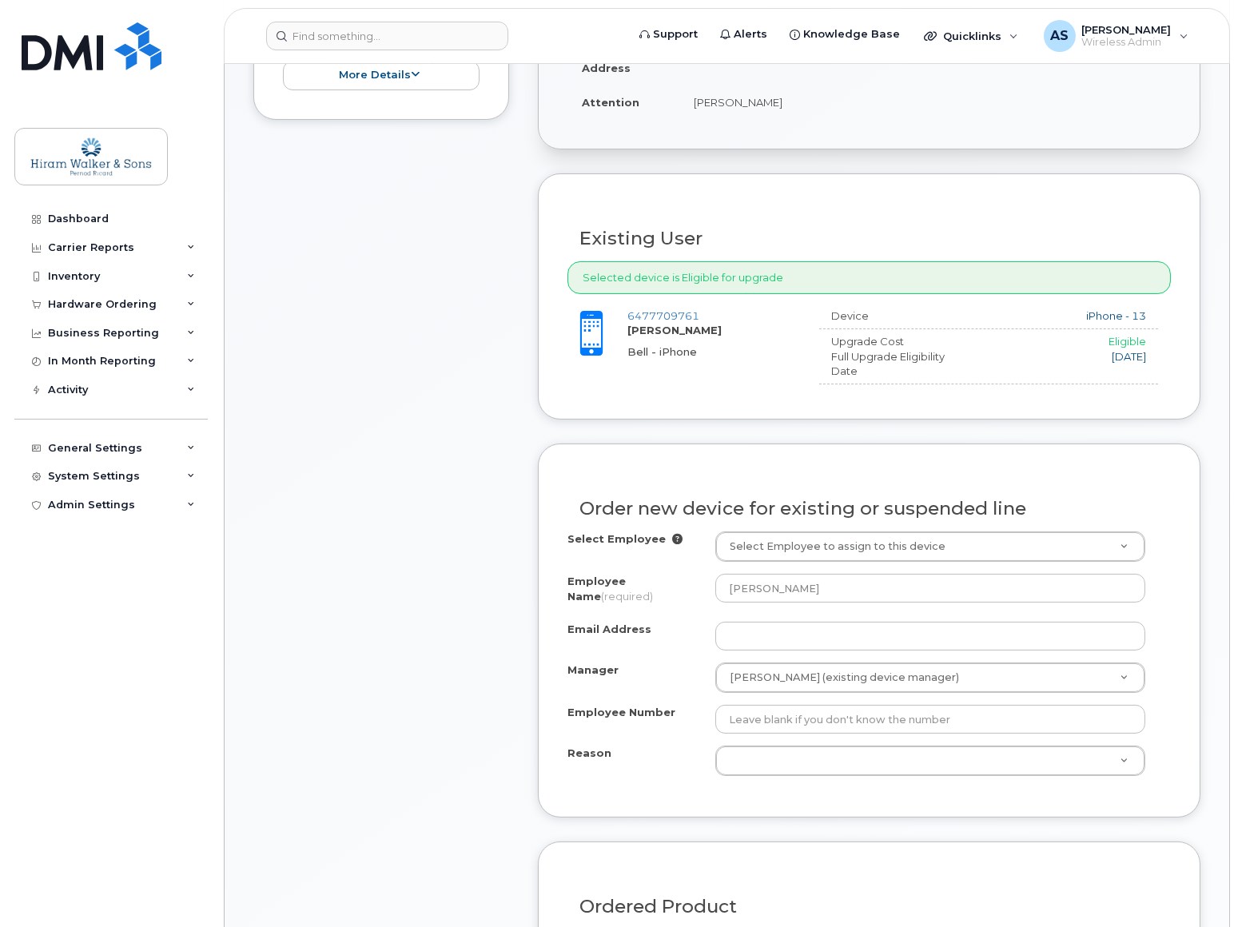
scroll to position [581, 0]
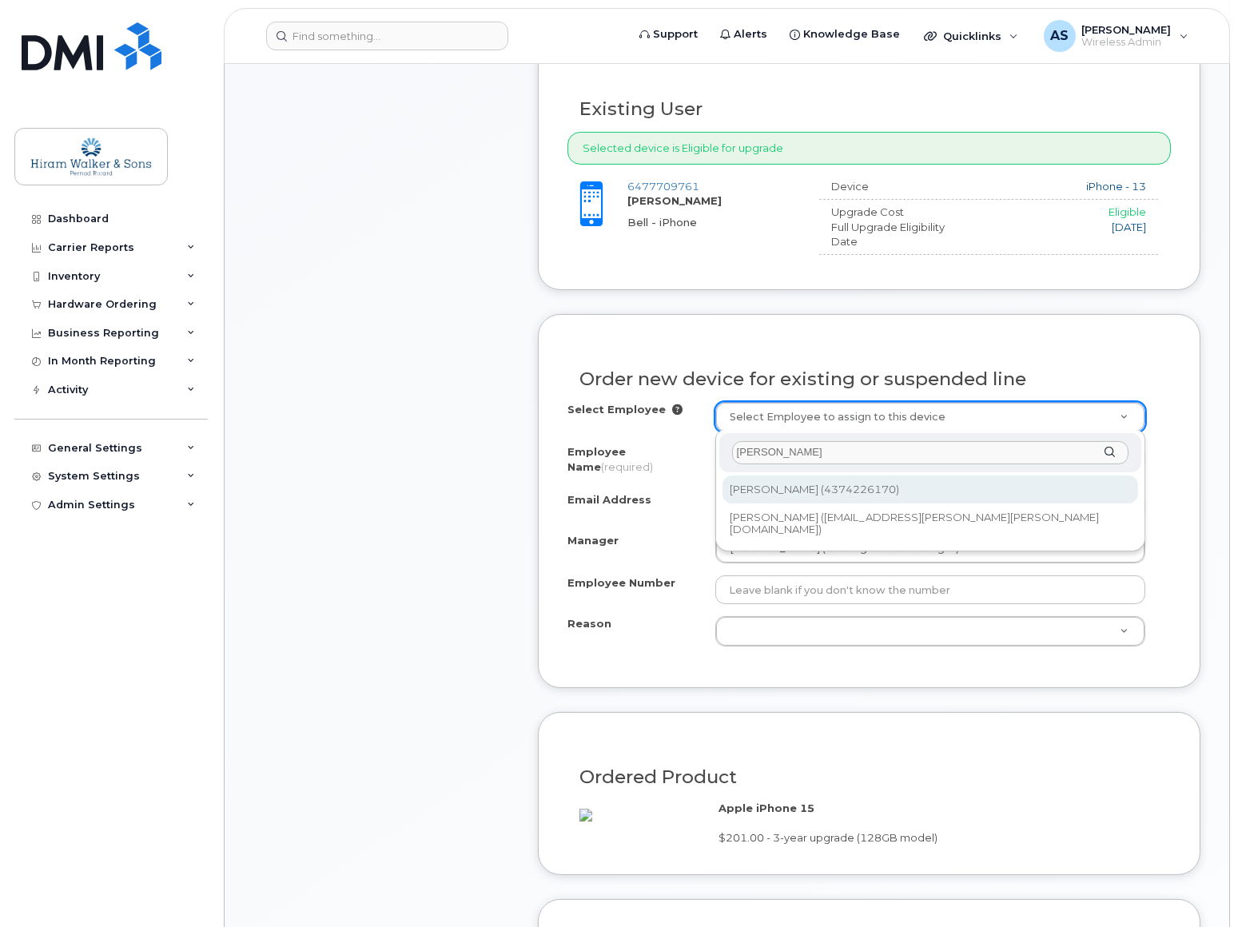
type input "Devon Po"
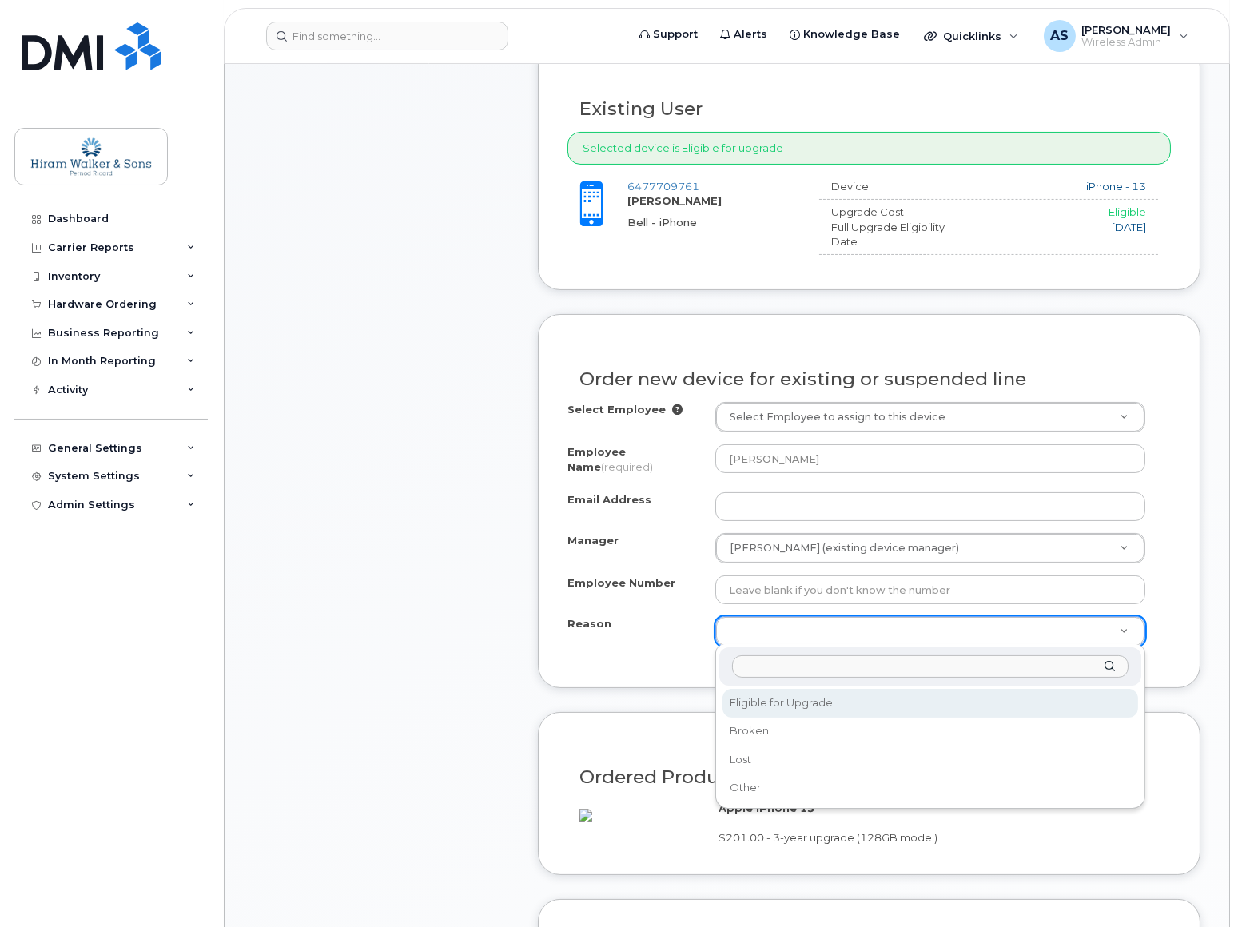
select select "eligible_for_upgrade"
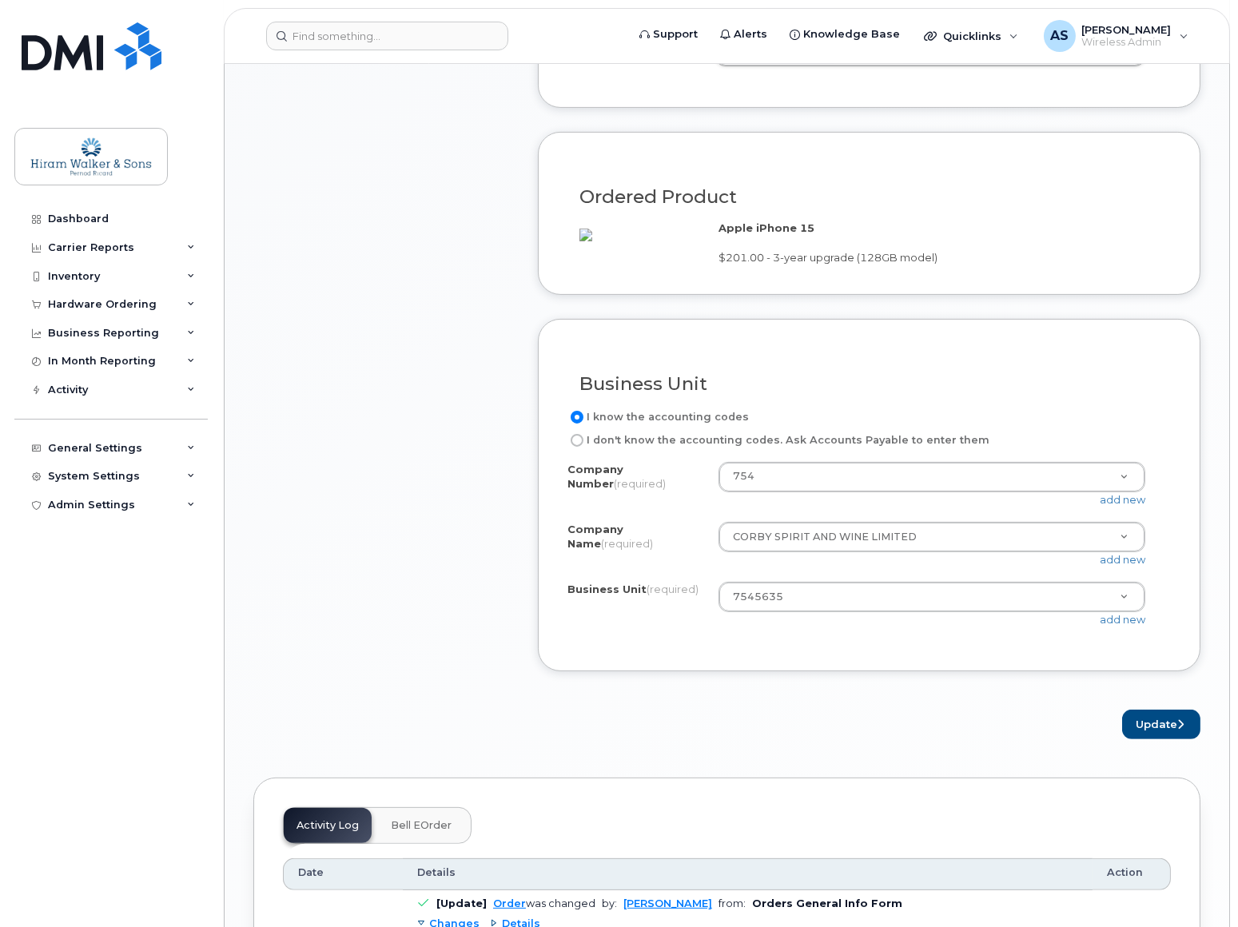
scroll to position [1162, 0]
click at [1162, 739] on button "Update" at bounding box center [1161, 724] width 78 height 30
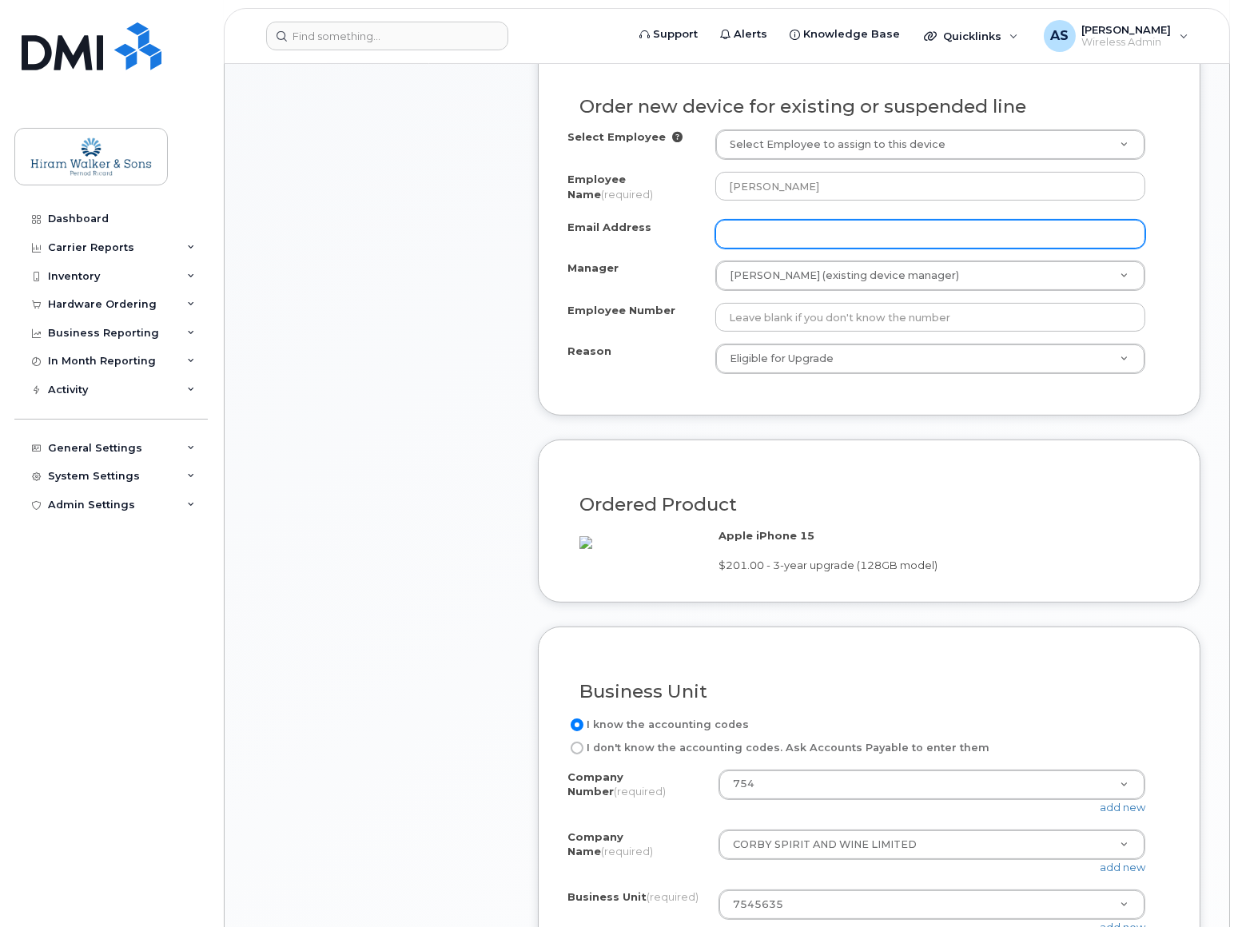
scroll to position [708, 0]
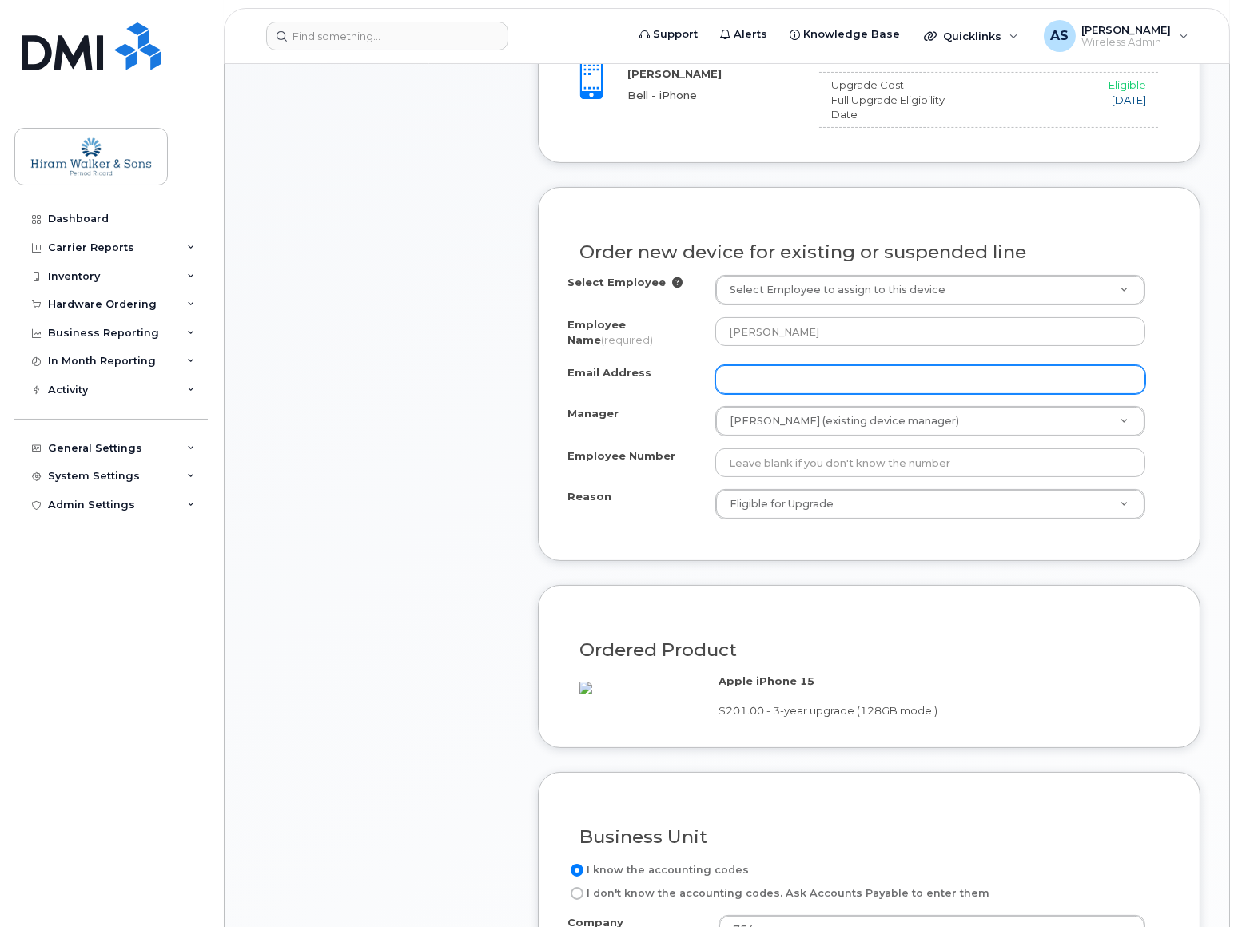
click at [776, 381] on input "Email Address" at bounding box center [930, 379] width 430 height 29
paste input "[EMAIL_ADDRESS][PERSON_NAME][PERSON_NAME][DOMAIN_NAME]"
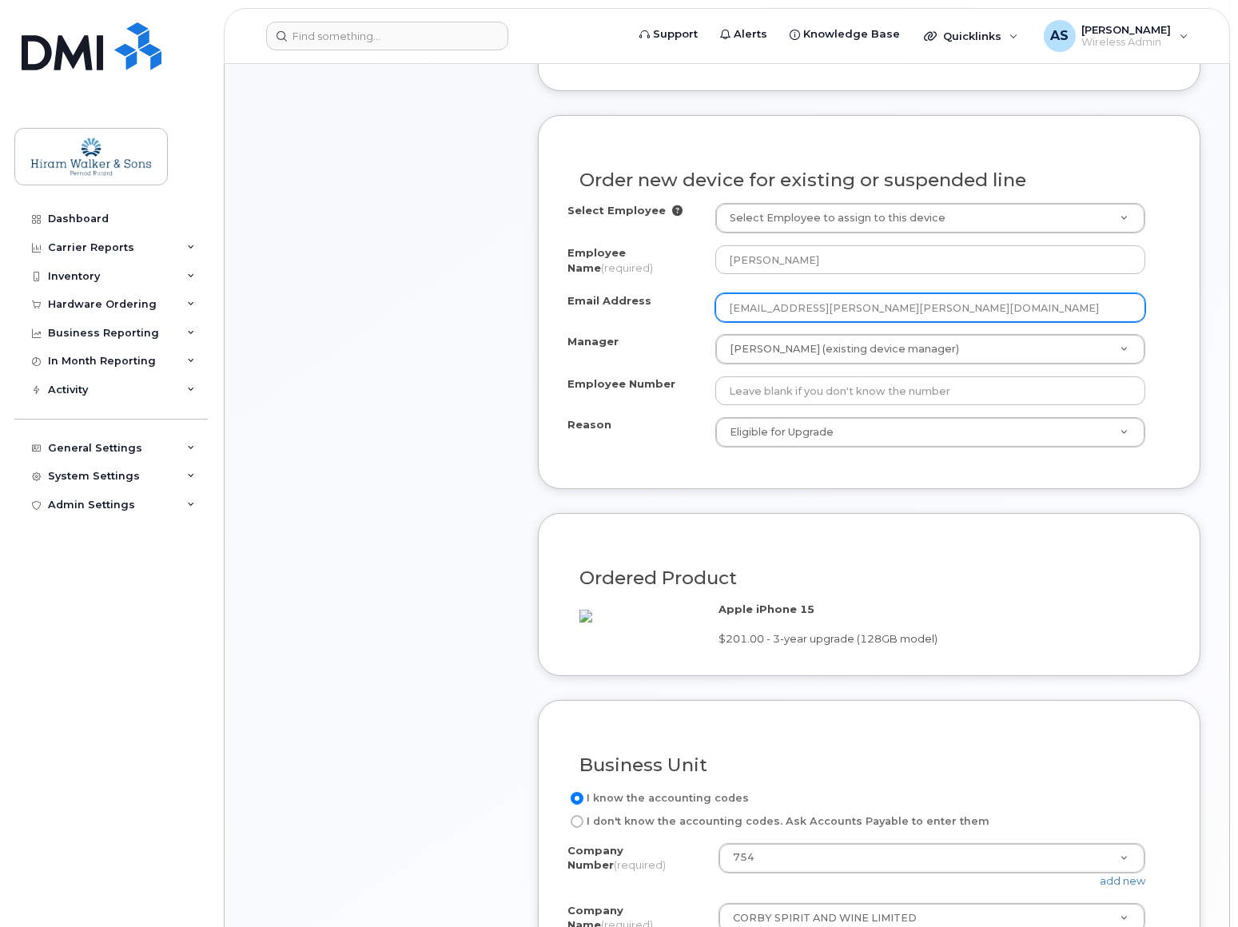
scroll to position [999, 0]
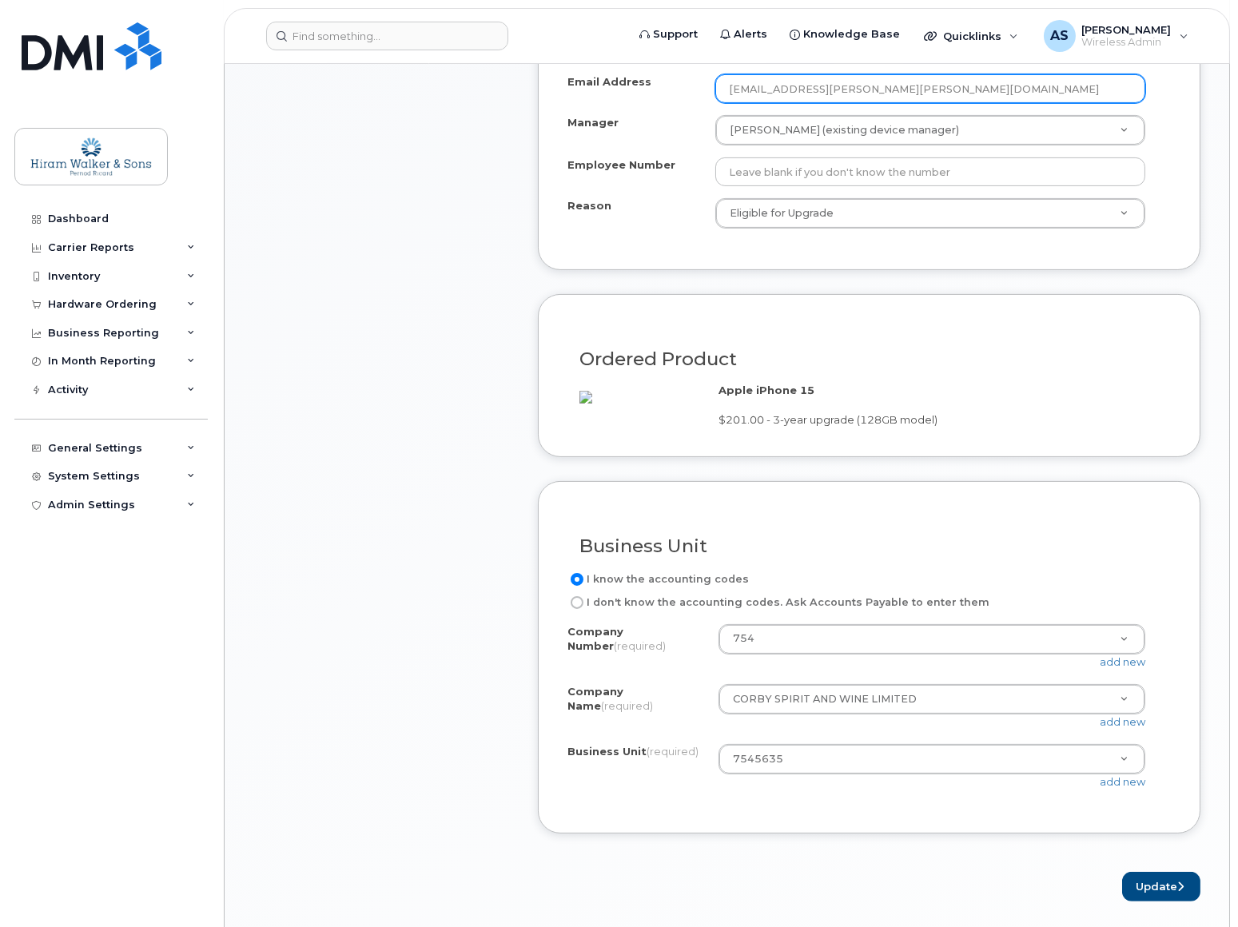
type input "[EMAIL_ADDRESS][PERSON_NAME][PERSON_NAME][DOMAIN_NAME]"
click at [1147, 902] on button "Update" at bounding box center [1161, 887] width 78 height 30
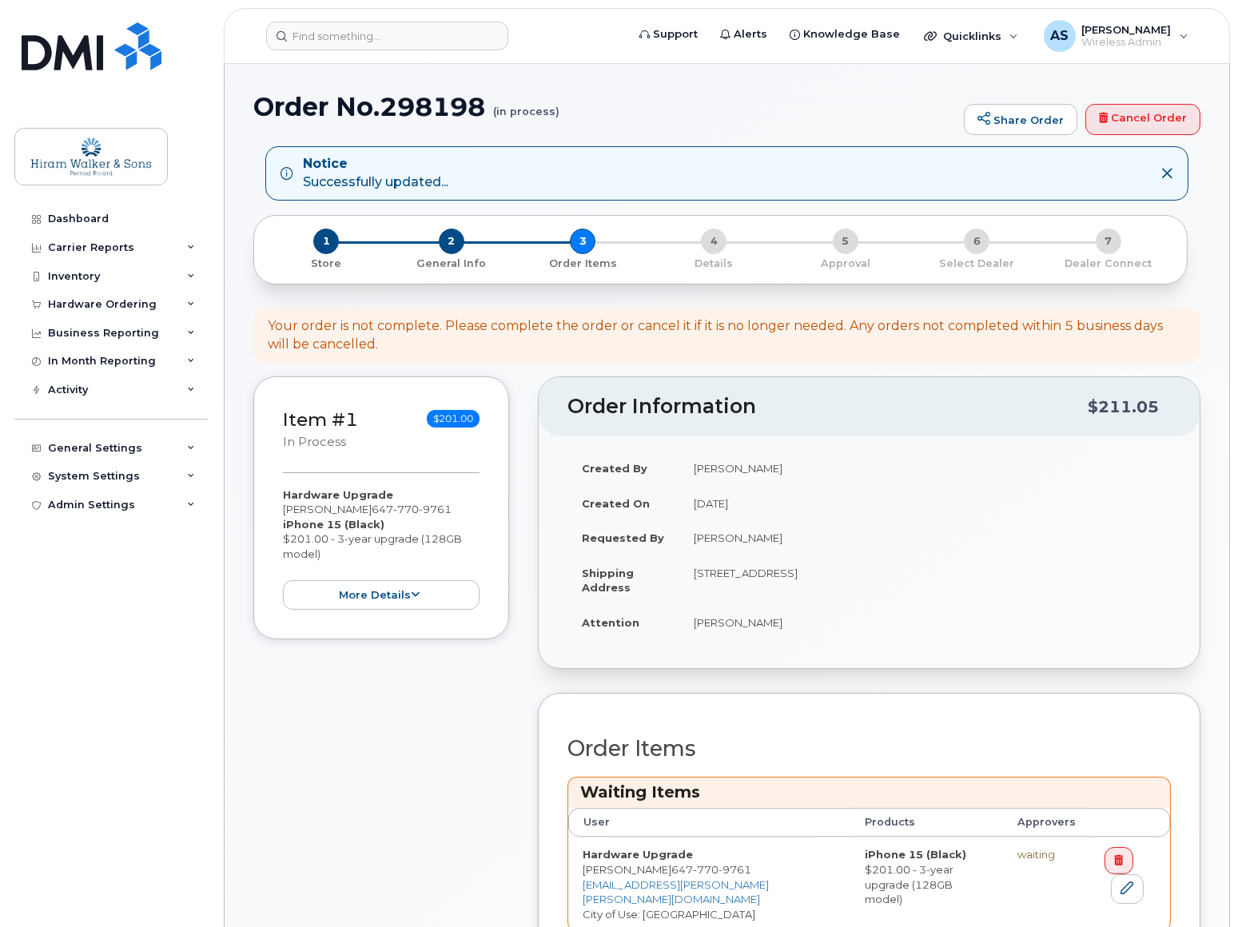
scroll to position [363, 0]
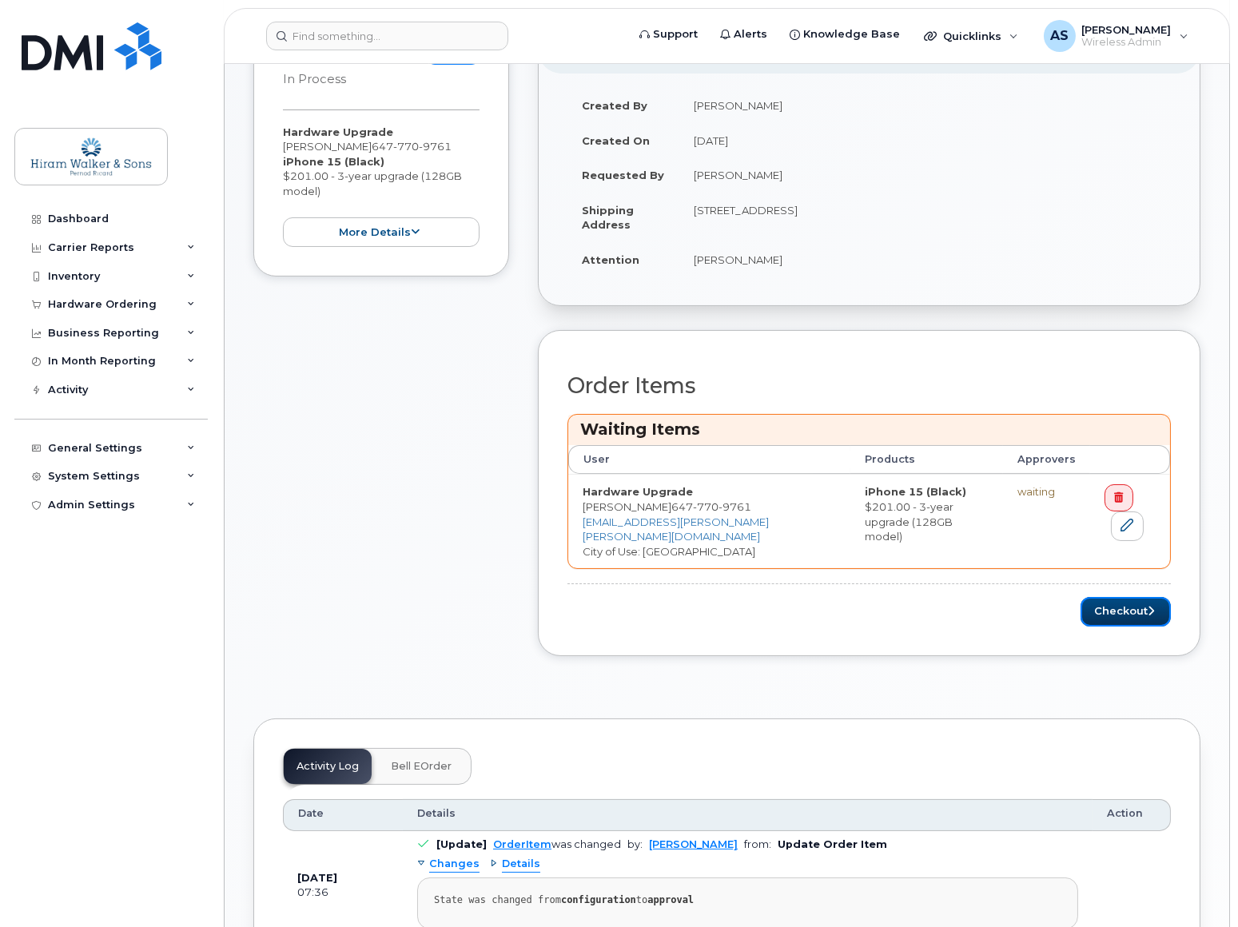
click at [1103, 612] on button "Checkout" at bounding box center [1126, 612] width 90 height 30
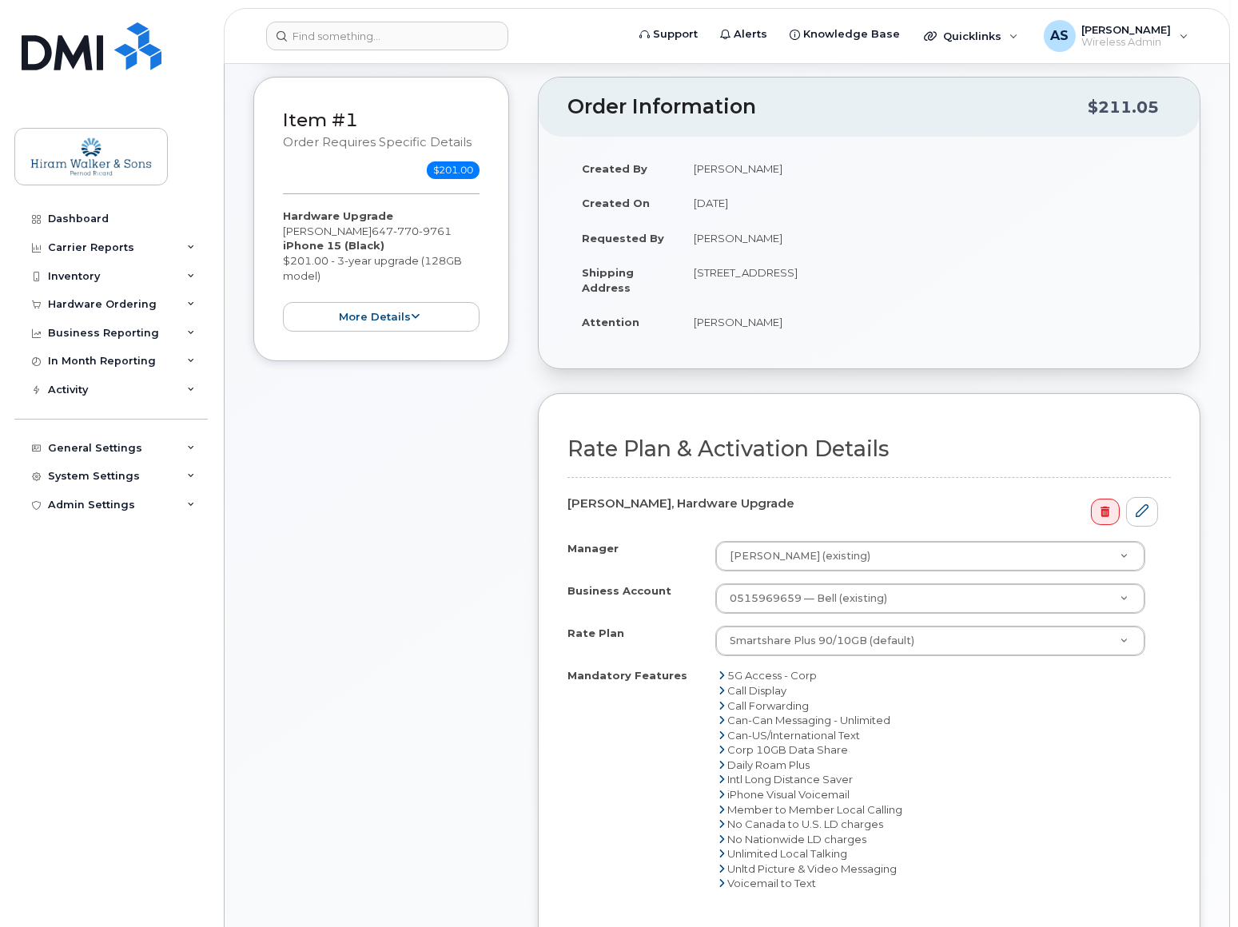
scroll to position [290, 0]
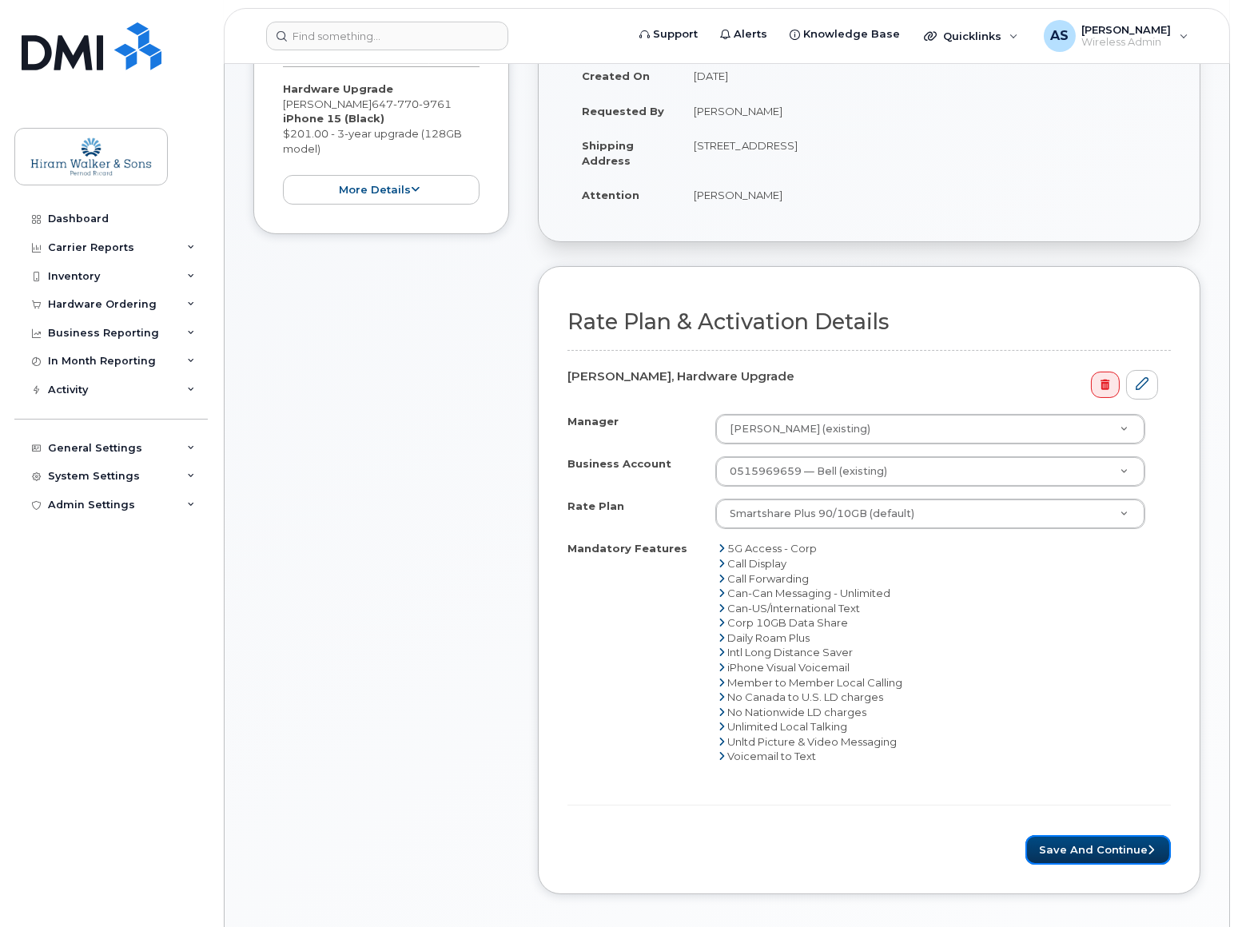
click at [1131, 841] on button "Save and Continue" at bounding box center [1098, 850] width 145 height 30
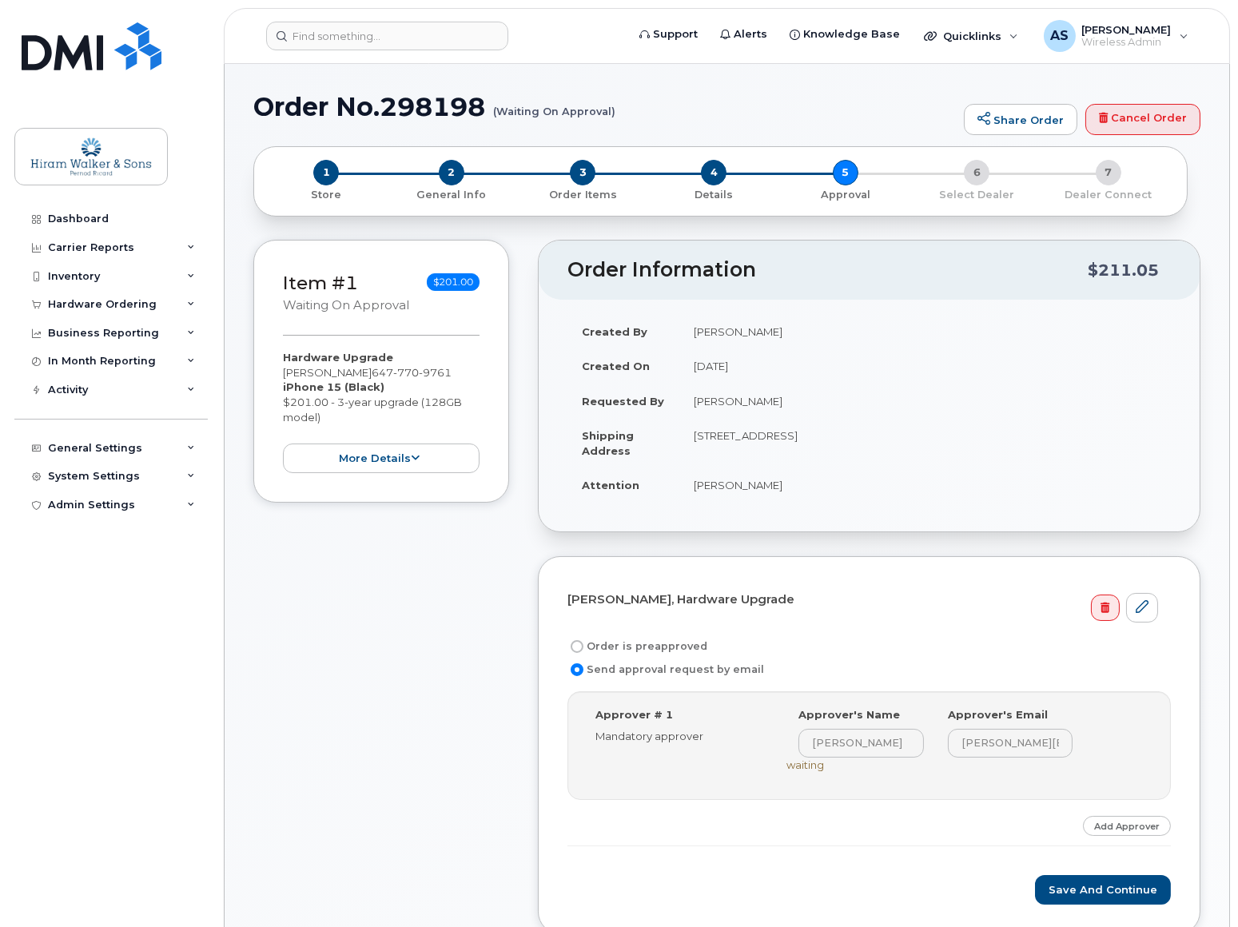
click at [381, 715] on div "Item #1 Waiting On Approval $201.00 Hardware Upgrade [PERSON_NAME] [PHONE_NUMBE…" at bounding box center [381, 599] width 256 height 719
